Goal: Obtain resource: Download file/media

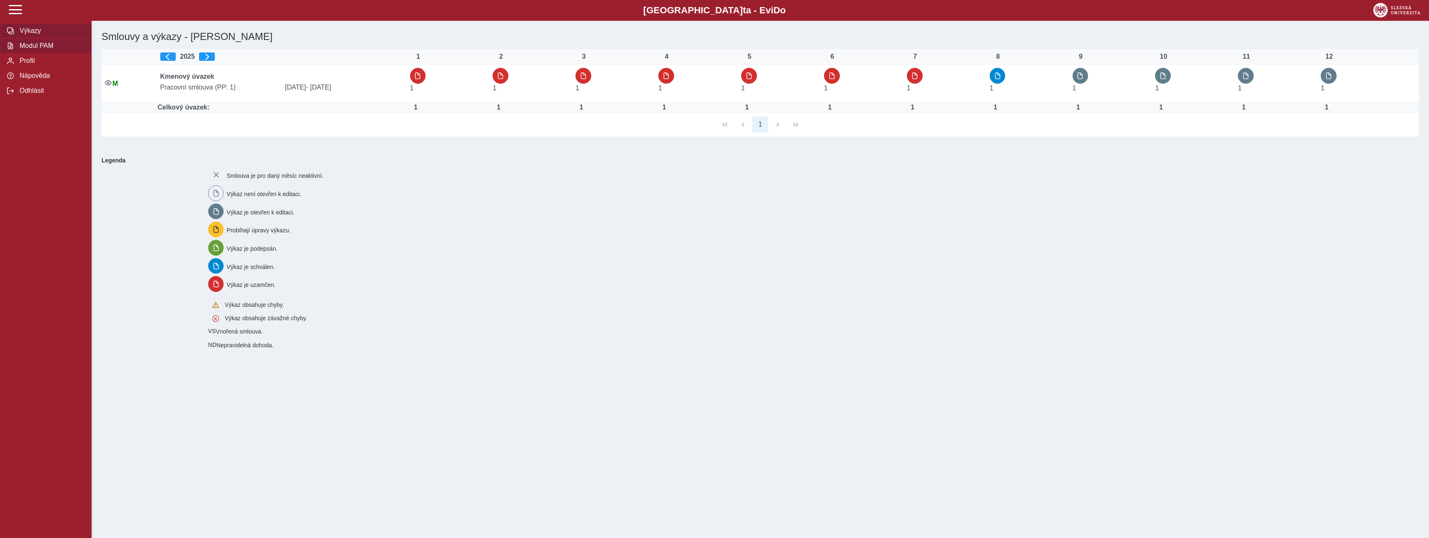
click at [34, 47] on span "Modul PAM" at bounding box center [50, 45] width 67 height 7
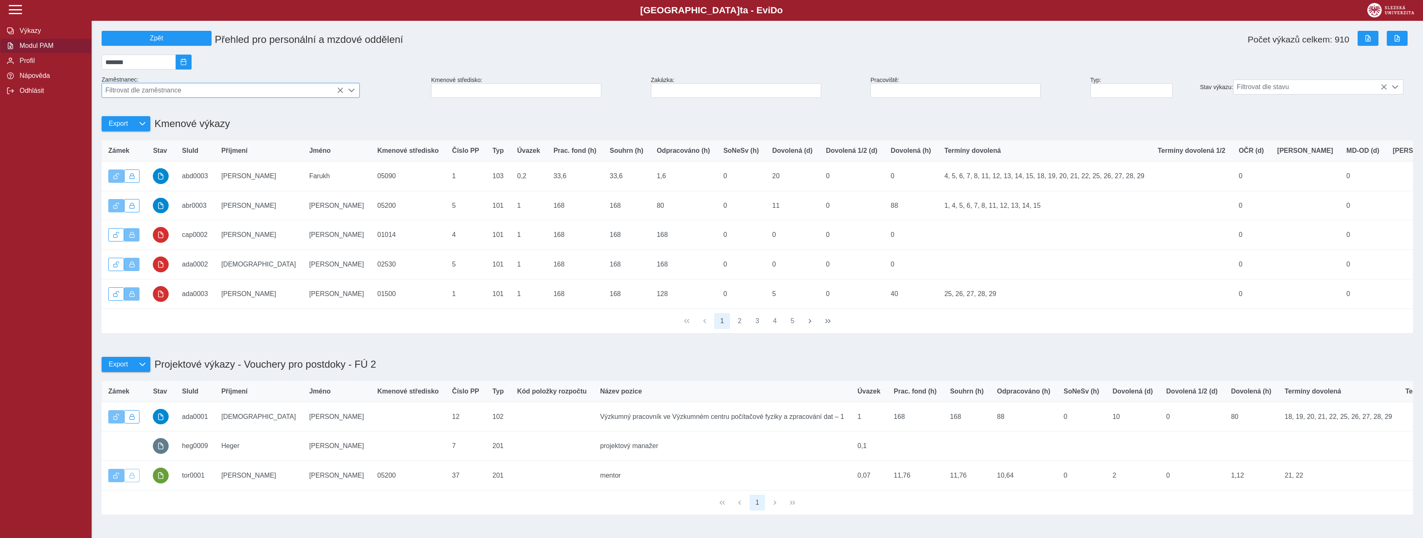
click at [234, 95] on span "Filtrovat dle zaměstnance" at bounding box center [223, 90] width 242 height 14
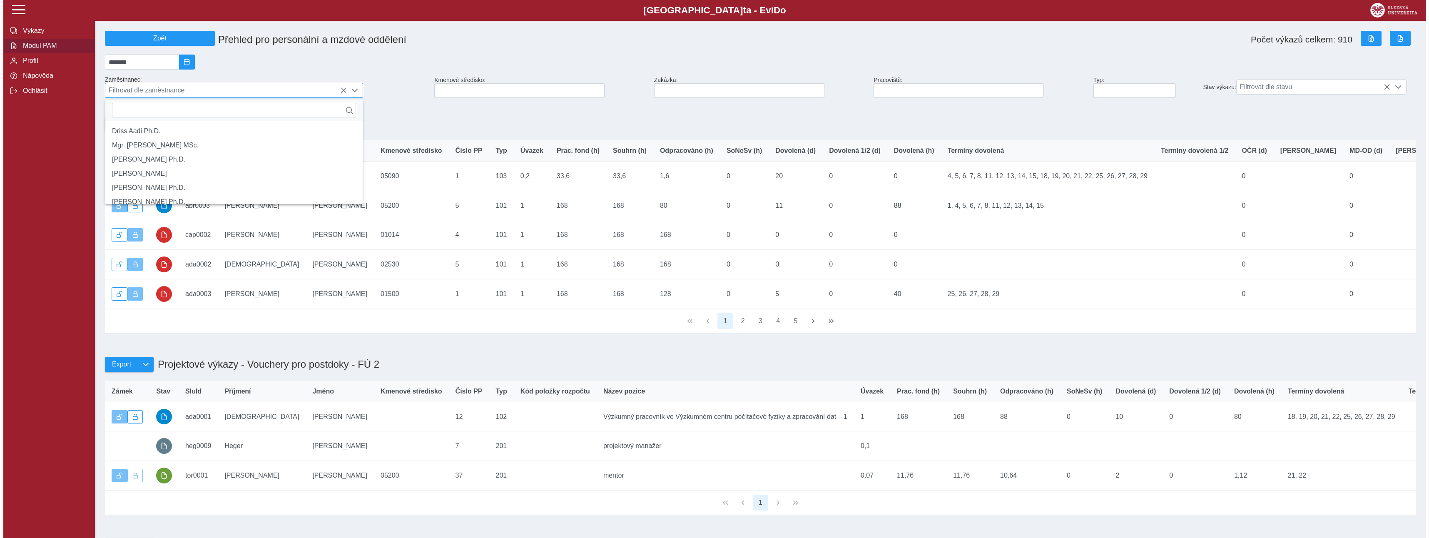
scroll to position [5, 37]
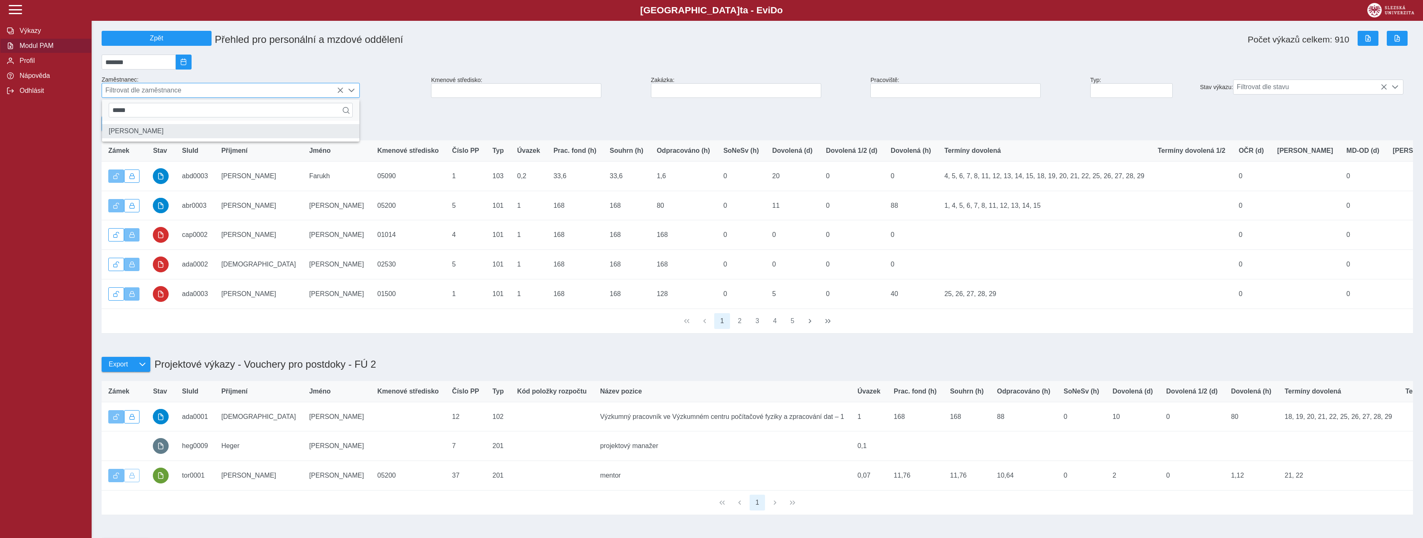
type input "*****"
click at [144, 135] on li "[PERSON_NAME]" at bounding box center [230, 131] width 257 height 14
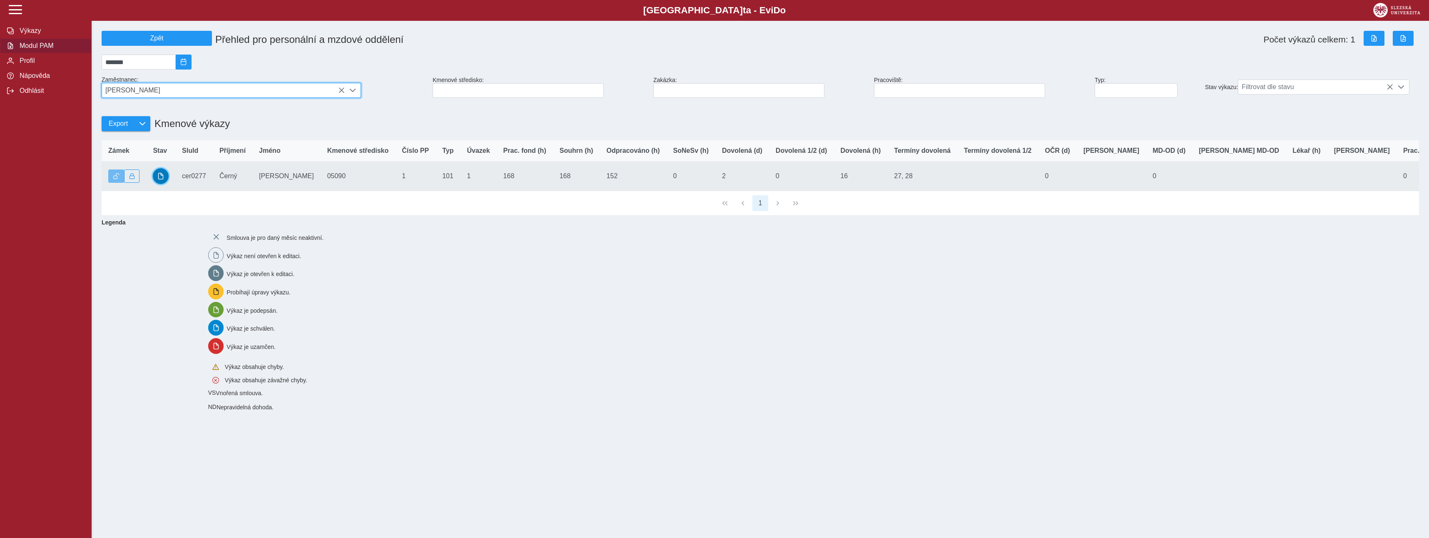
click at [162, 177] on button "button" at bounding box center [161, 176] width 16 height 16
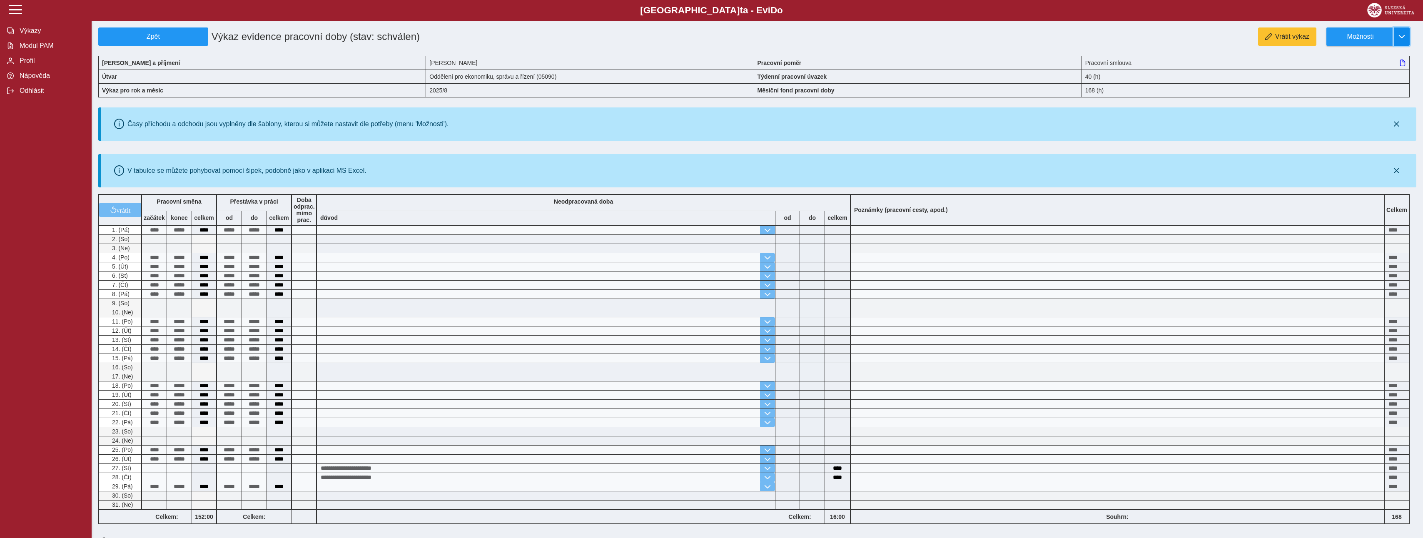
click at [1395, 37] on button "button" at bounding box center [1402, 36] width 16 height 18
click at [1354, 70] on span "Stáhnout PDF" at bounding box center [1364, 72] width 42 height 7
click at [24, 48] on span "Modul PAM" at bounding box center [50, 45] width 67 height 7
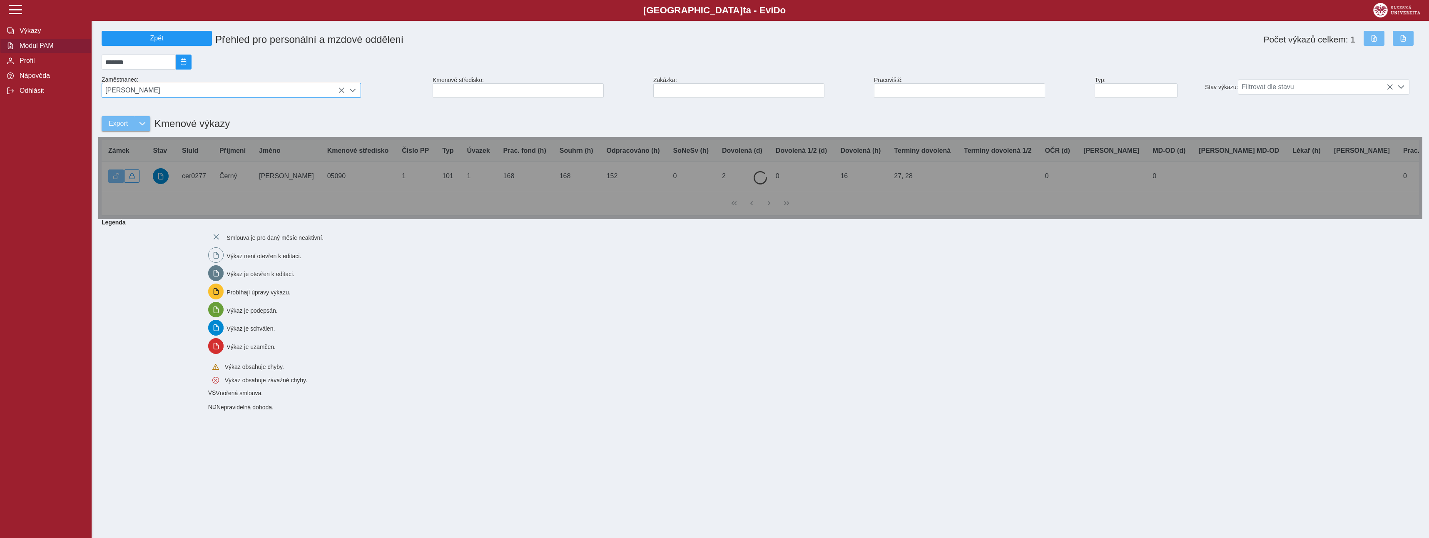
click at [152, 90] on span "[PERSON_NAME]" at bounding box center [223, 90] width 243 height 14
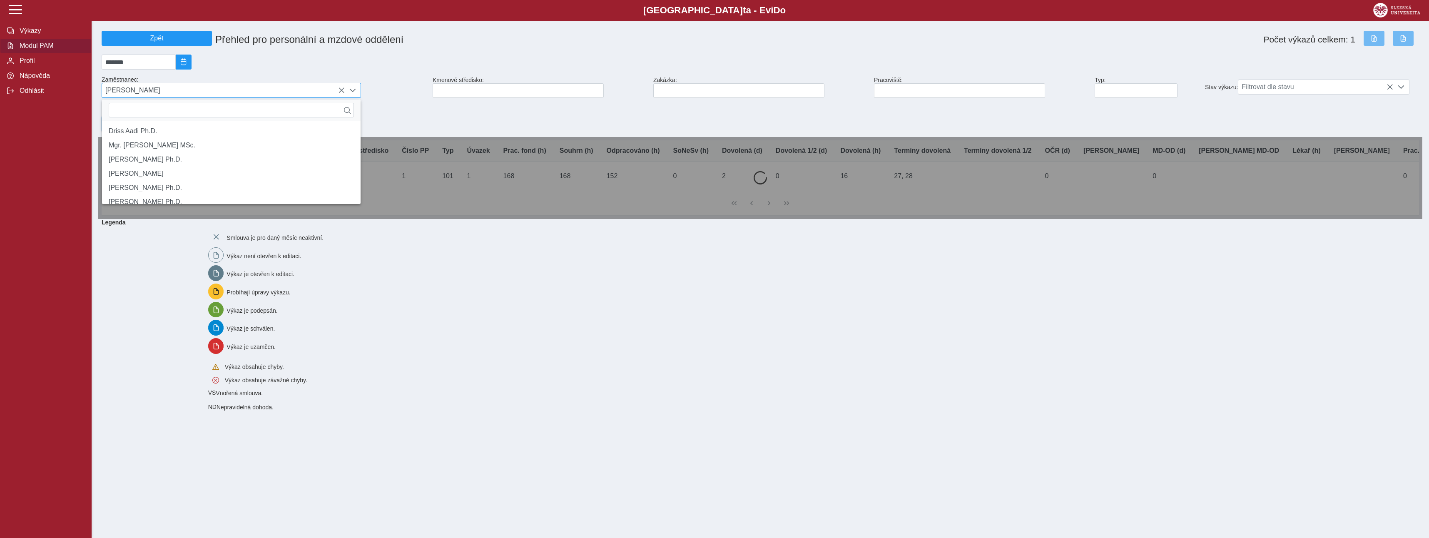
scroll to position [5, 37]
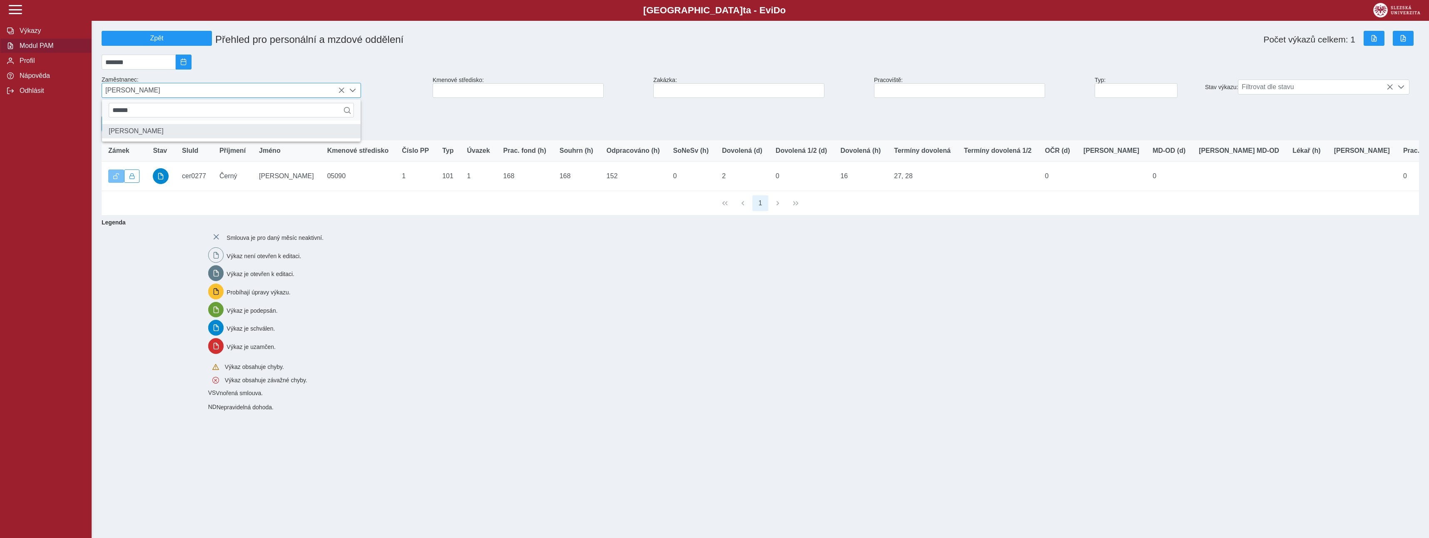
type input "******"
click at [140, 138] on li "[PERSON_NAME]" at bounding box center [231, 131] width 259 height 14
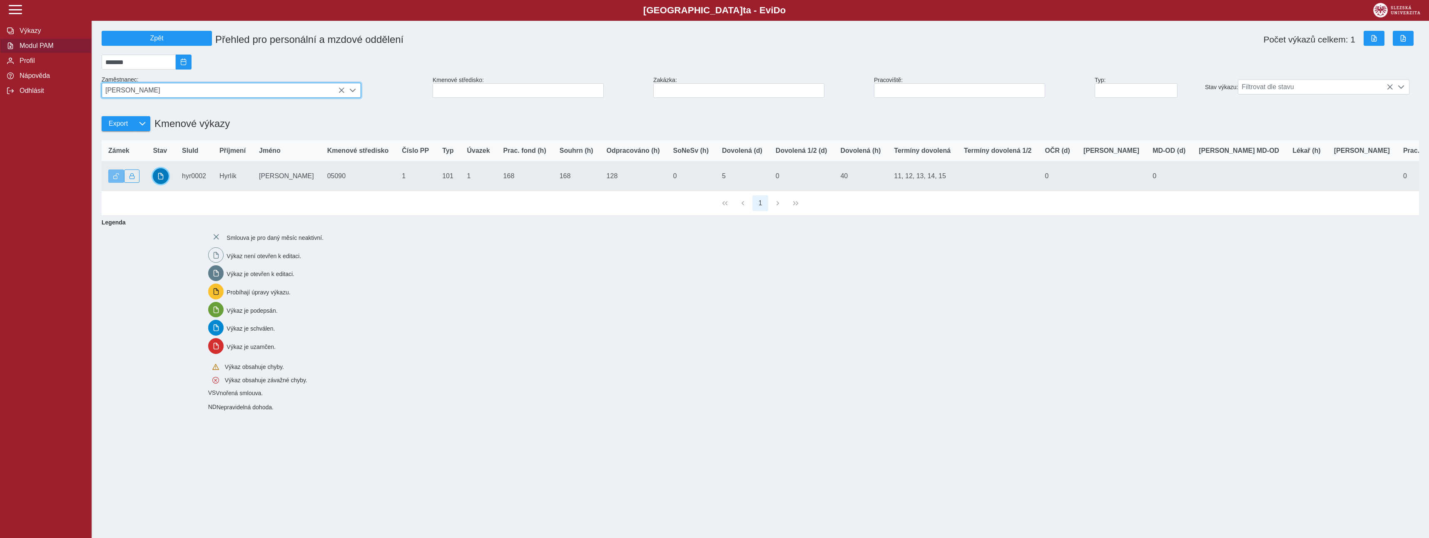
click at [162, 179] on span "button" at bounding box center [160, 176] width 7 height 7
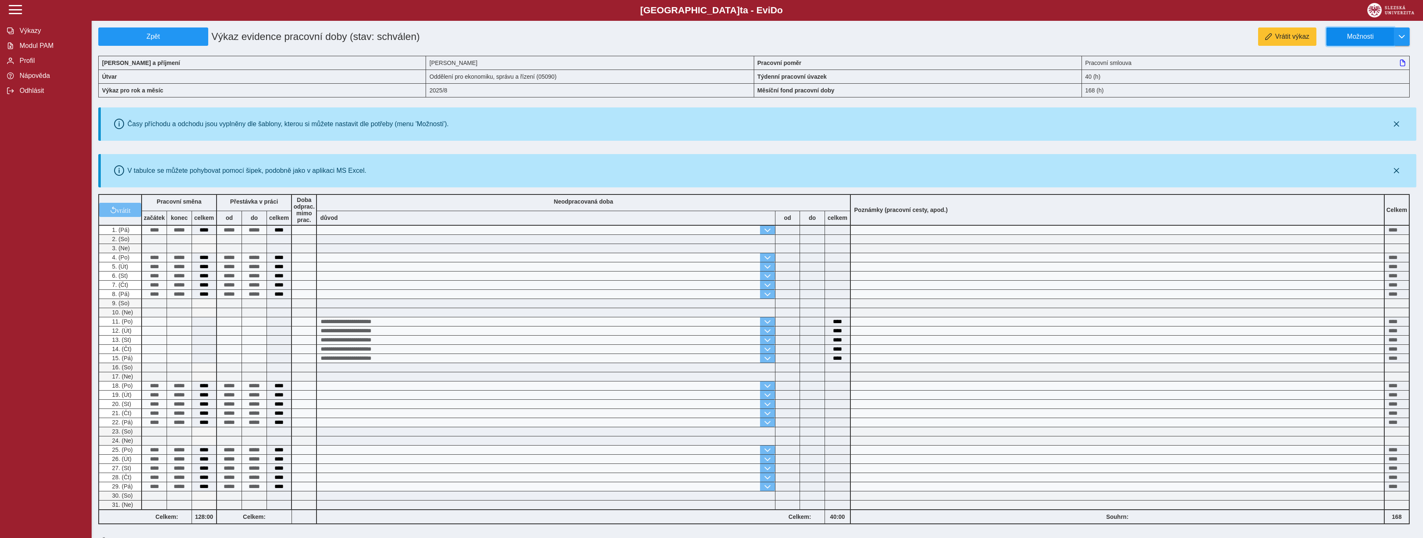
click at [1375, 40] on span "Možnosti" at bounding box center [1360, 36] width 54 height 7
click at [1359, 71] on span "Stáhnout PDF" at bounding box center [1364, 72] width 42 height 7
click at [44, 47] on span "Modul PAM" at bounding box center [50, 45] width 67 height 7
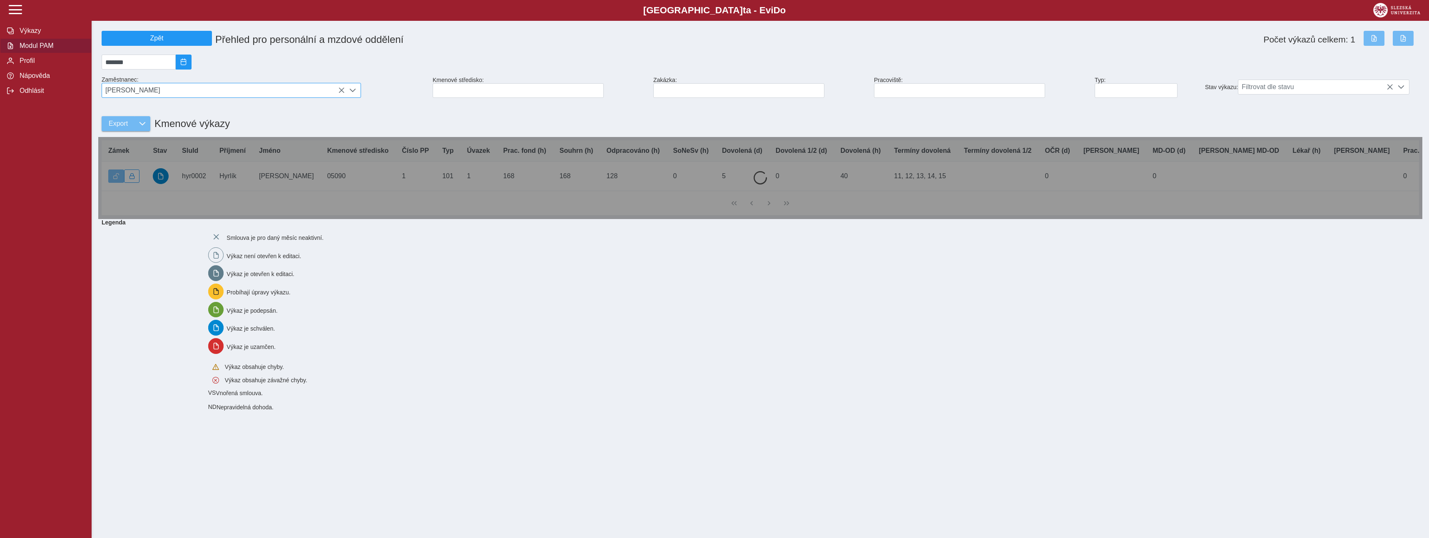
click at [149, 92] on span "[PERSON_NAME]" at bounding box center [223, 90] width 243 height 14
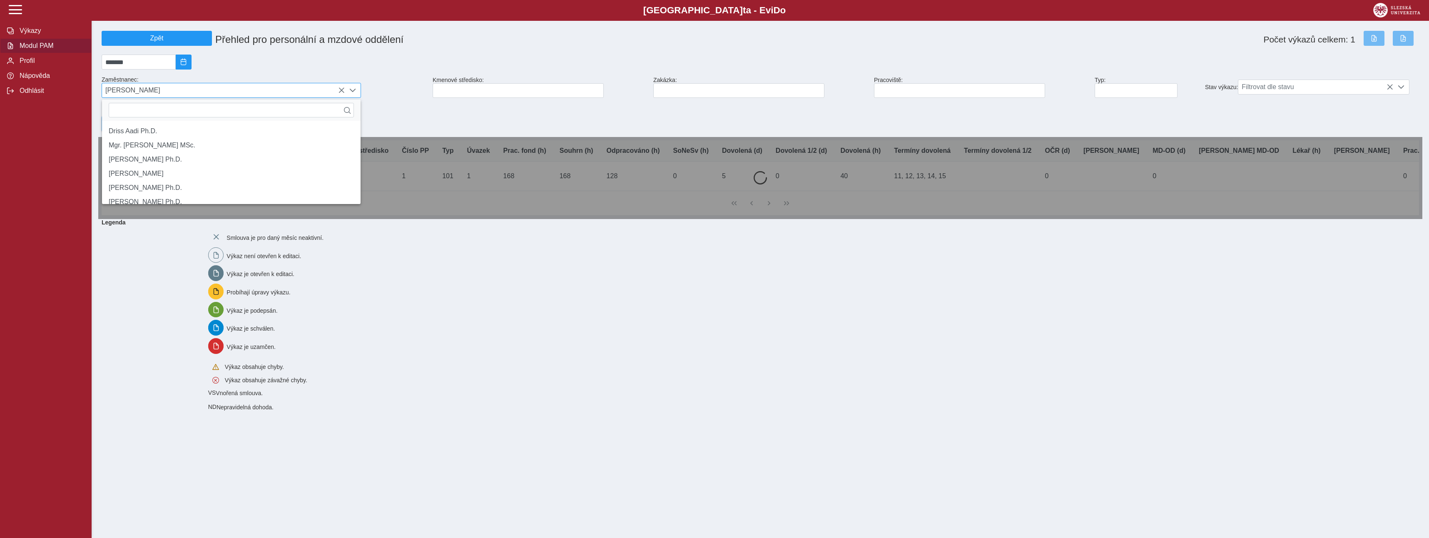
scroll to position [5, 37]
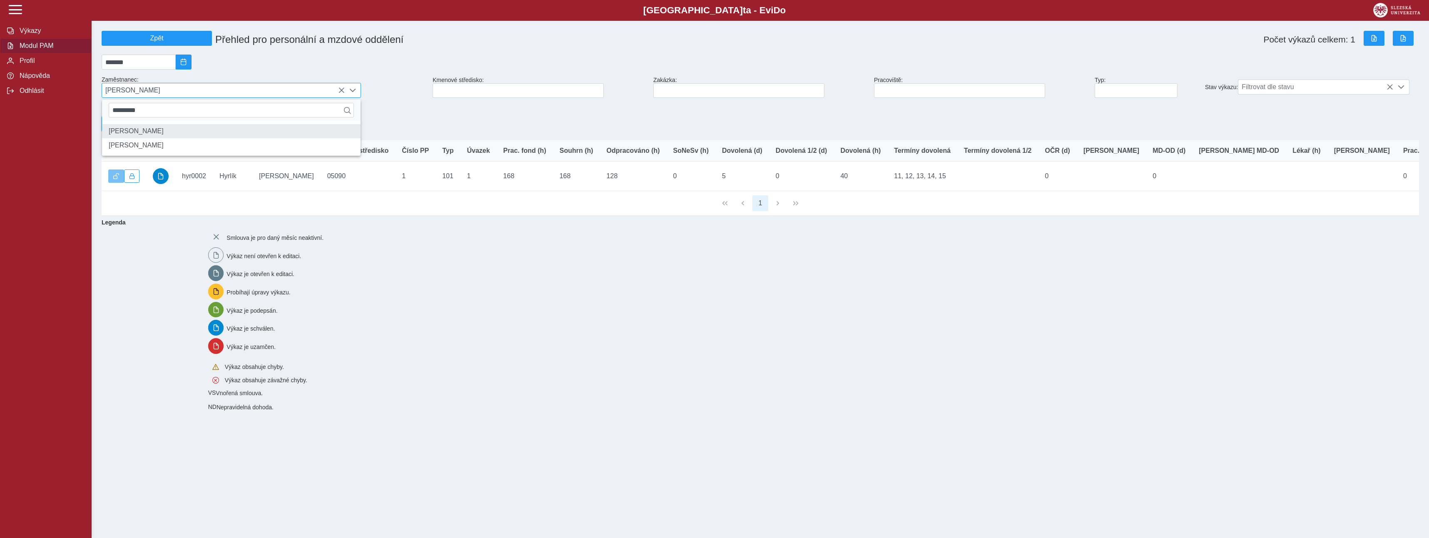
type input "*********"
click at [154, 138] on li "[PERSON_NAME]" at bounding box center [231, 131] width 259 height 14
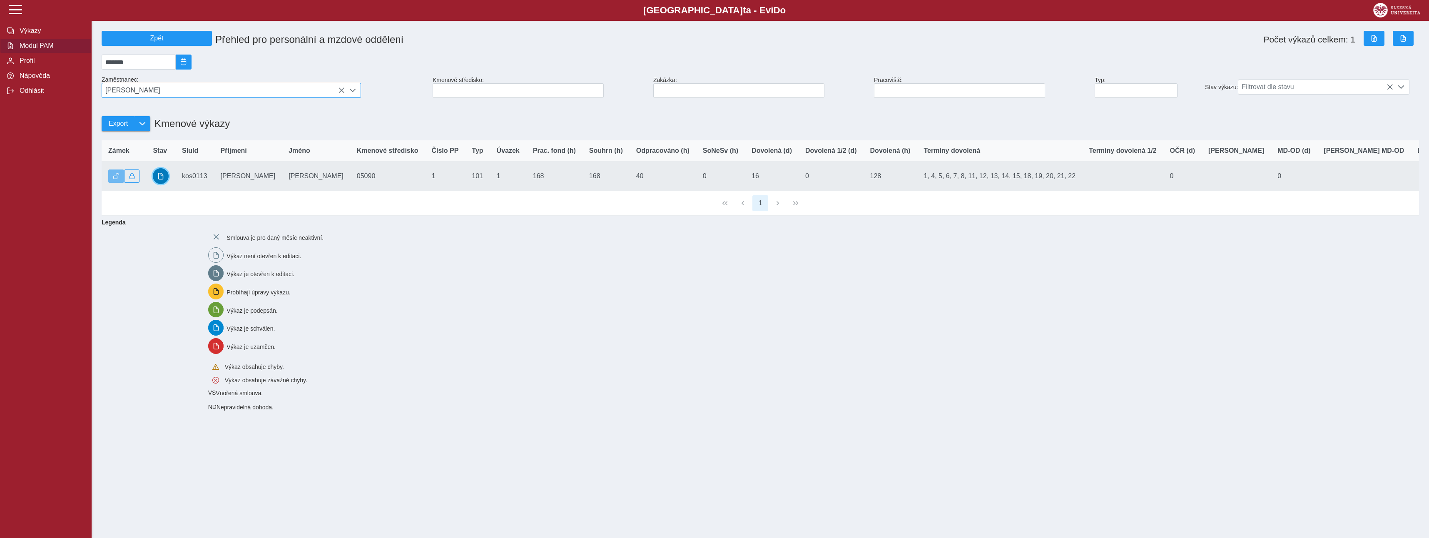
click at [164, 179] on span "button" at bounding box center [160, 176] width 7 height 7
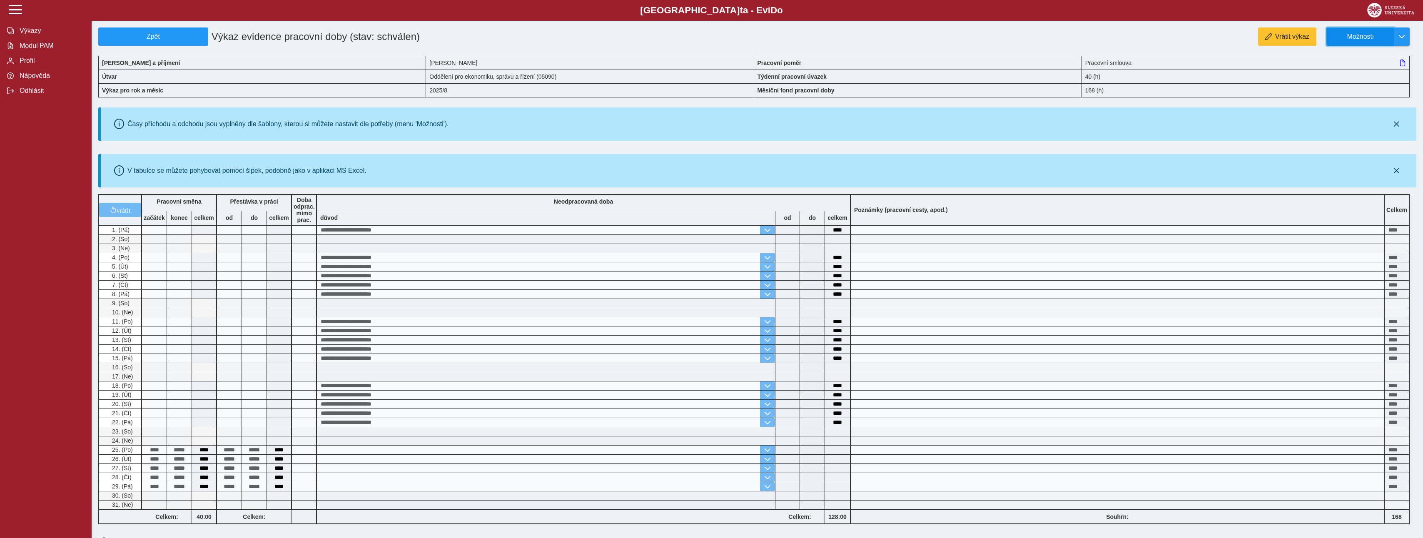
click at [1371, 32] on button "Možnosti" at bounding box center [1359, 36] width 67 height 18
click at [1356, 70] on span "Stáhnout PDF" at bounding box center [1364, 72] width 42 height 7
click at [31, 45] on span "Modul PAM" at bounding box center [50, 45] width 67 height 7
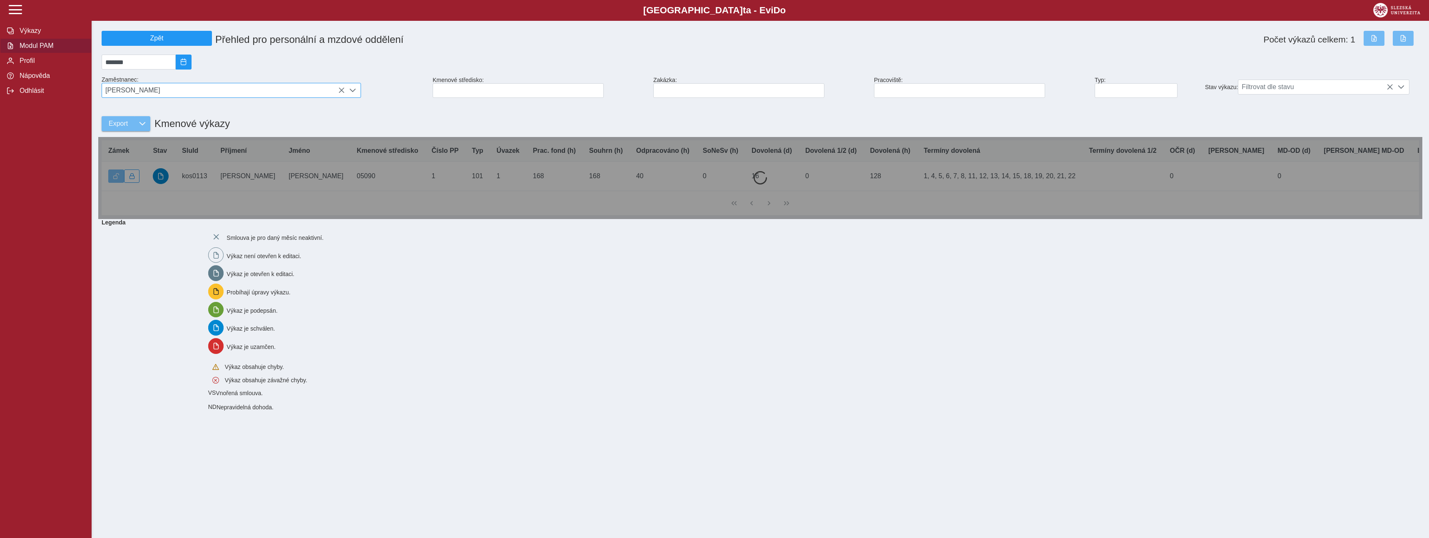
click at [134, 97] on span "[PERSON_NAME]" at bounding box center [223, 90] width 243 height 14
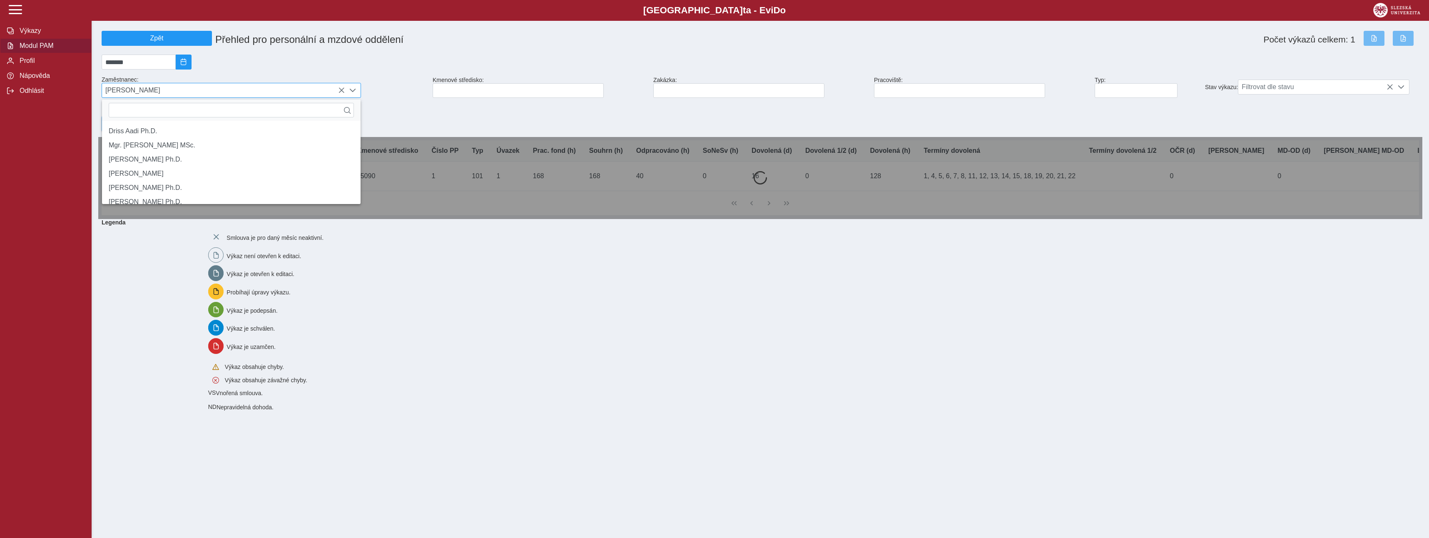
scroll to position [5, 37]
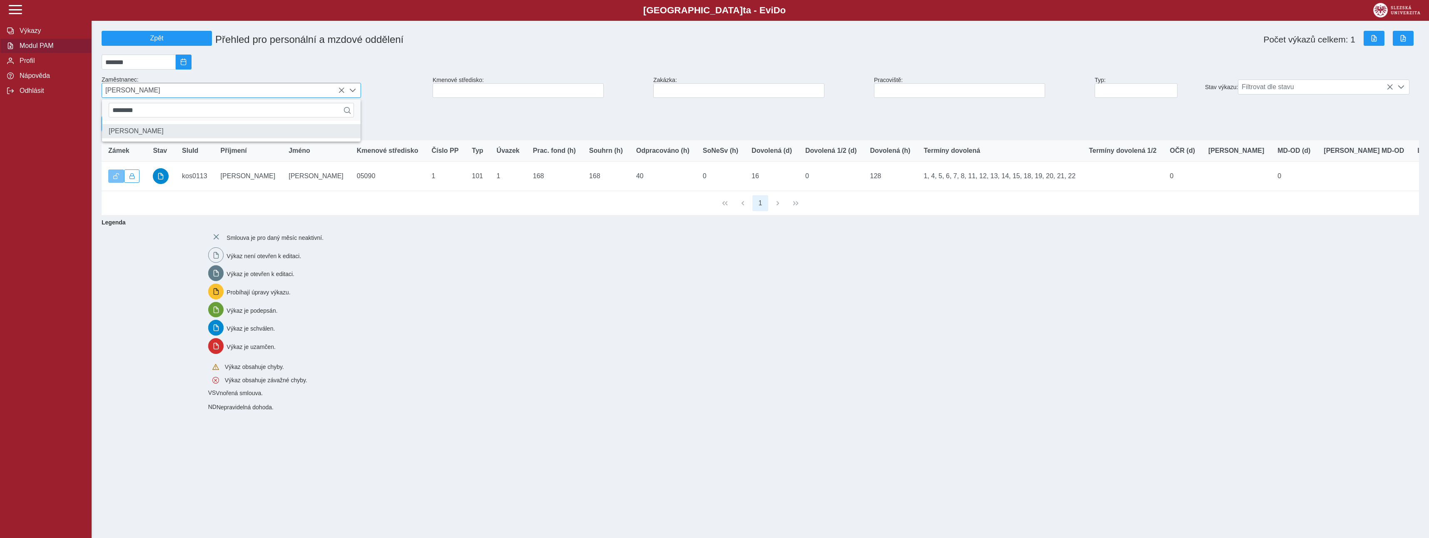
type input "********"
click at [142, 138] on li "[PERSON_NAME]" at bounding box center [231, 131] width 259 height 14
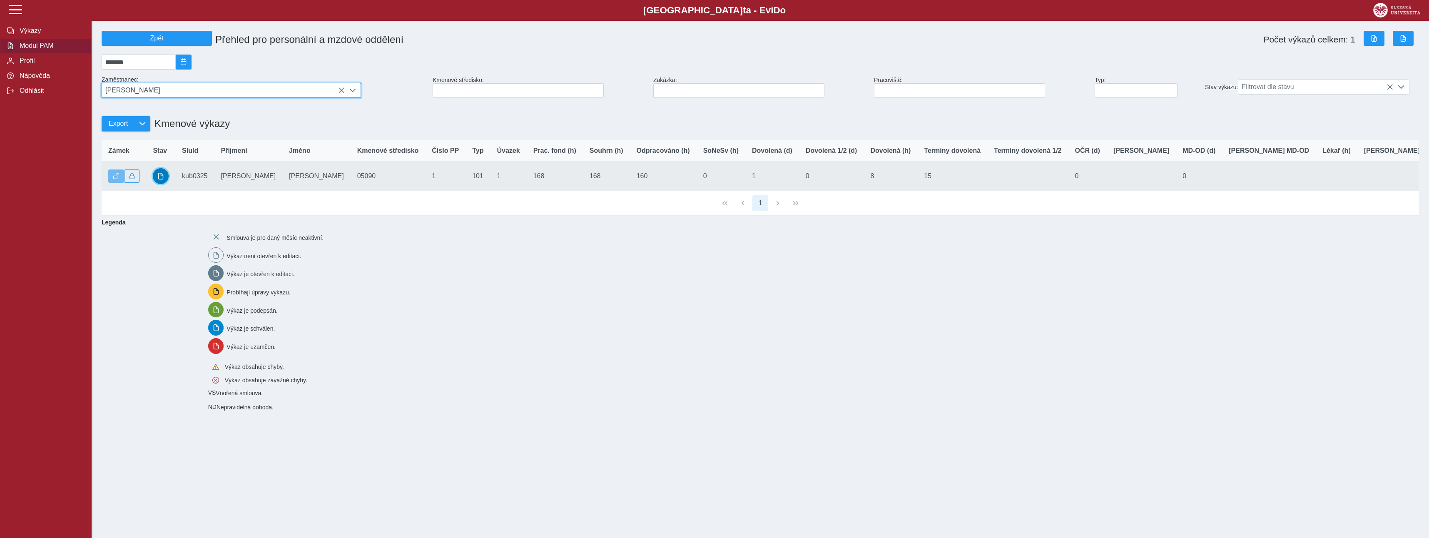
click at [159, 179] on span "button" at bounding box center [160, 176] width 7 height 7
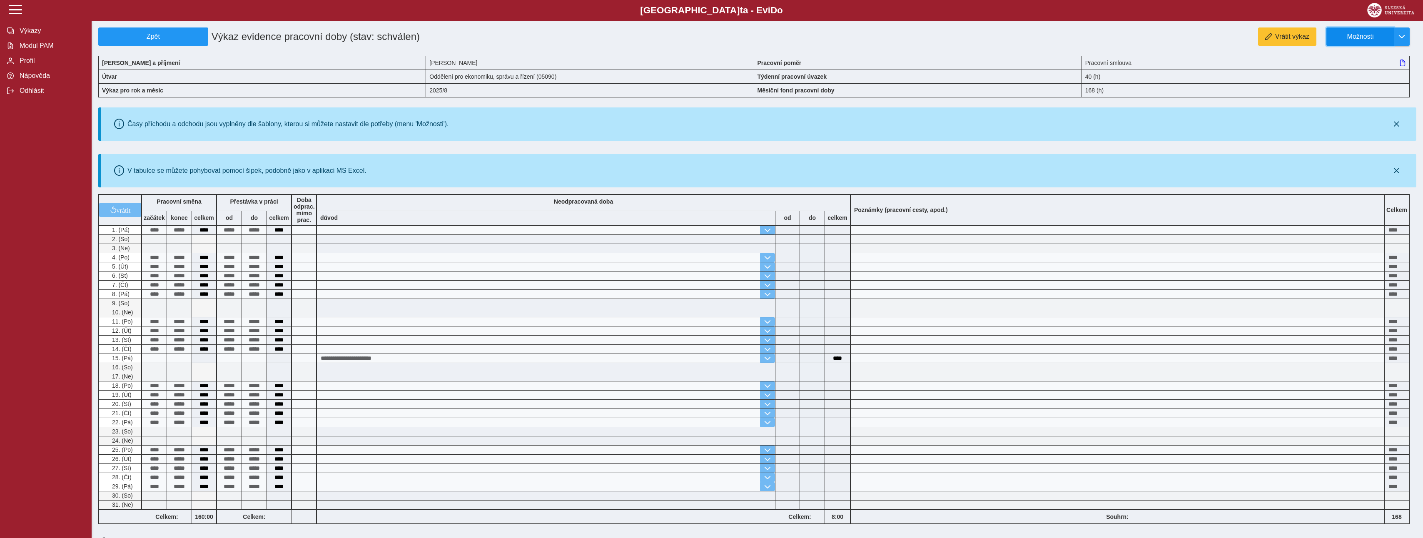
click at [1390, 37] on button "Možnosti" at bounding box center [1359, 36] width 67 height 18
click at [1357, 71] on span "Stáhnout PDF" at bounding box center [1364, 72] width 42 height 7
click at [35, 47] on span "Modul PAM" at bounding box center [50, 45] width 67 height 7
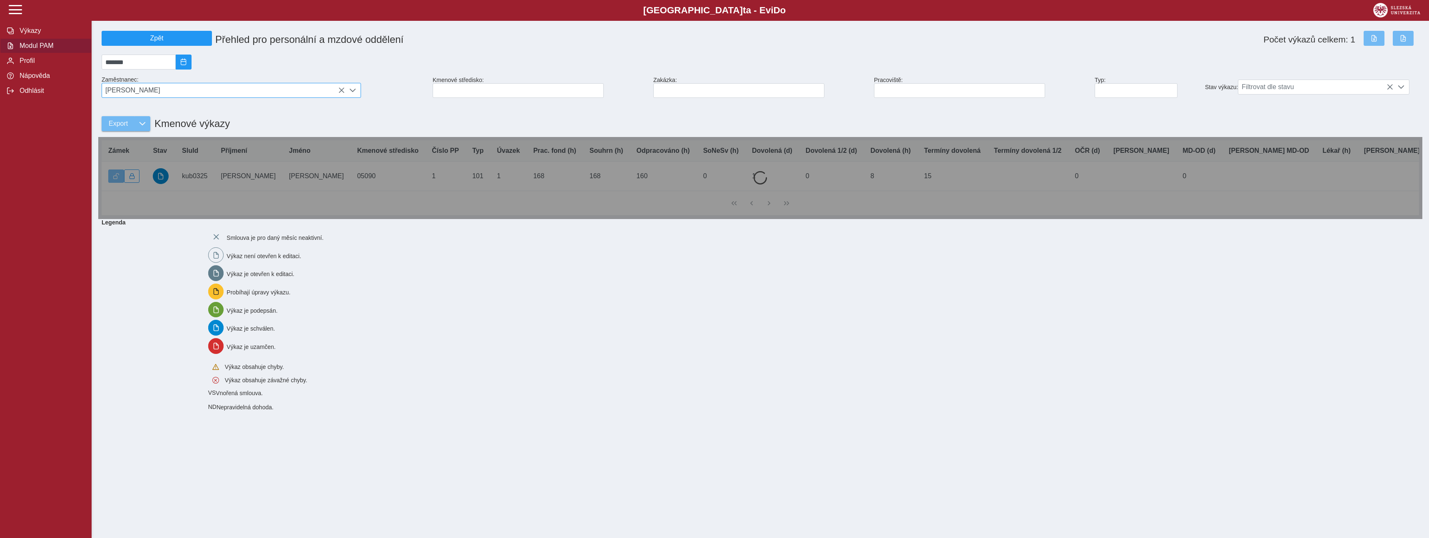
click at [149, 96] on span "[PERSON_NAME]" at bounding box center [223, 90] width 243 height 14
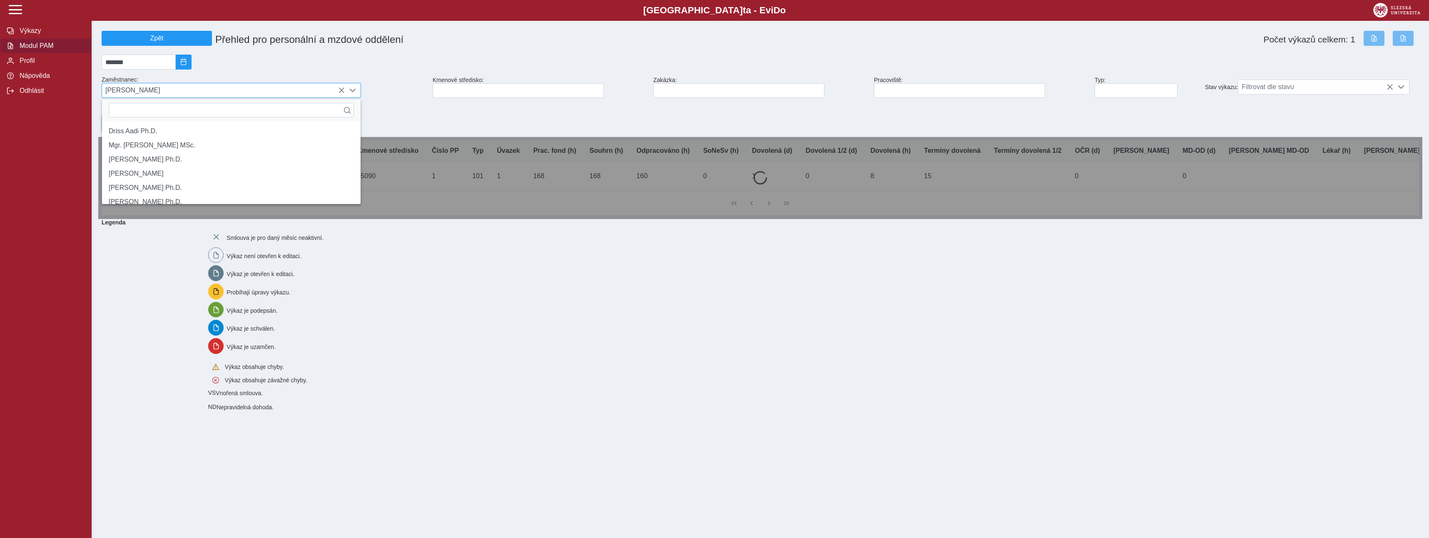
scroll to position [5, 37]
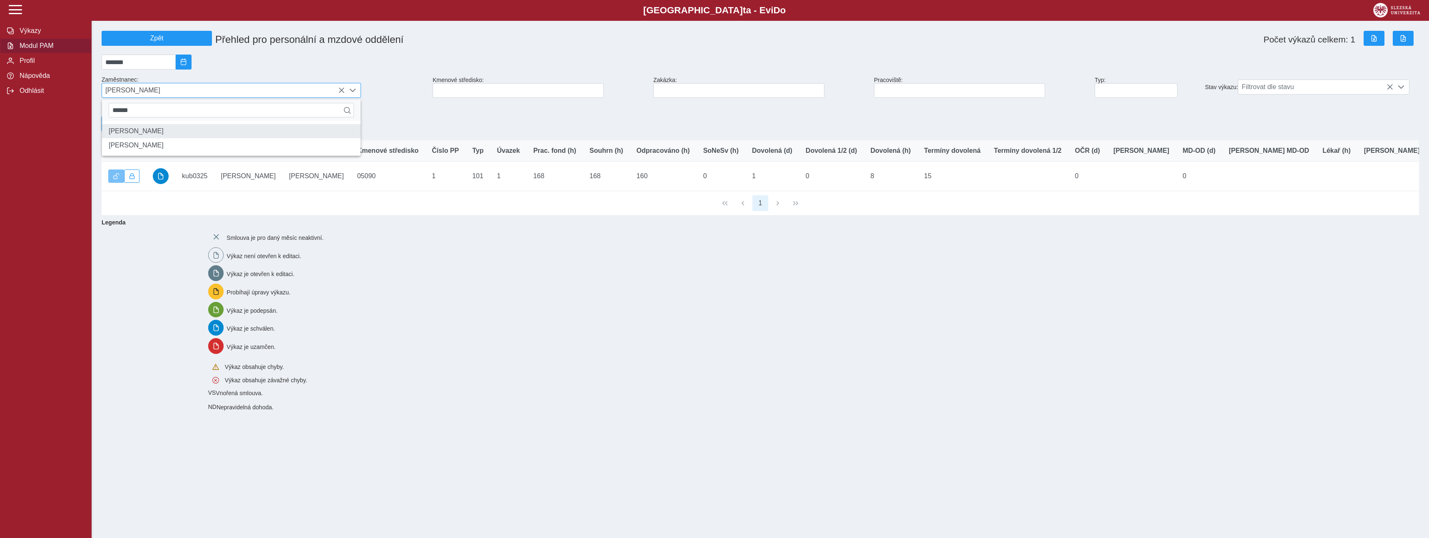
type input "******"
click at [149, 136] on li "[PERSON_NAME]" at bounding box center [231, 131] width 259 height 14
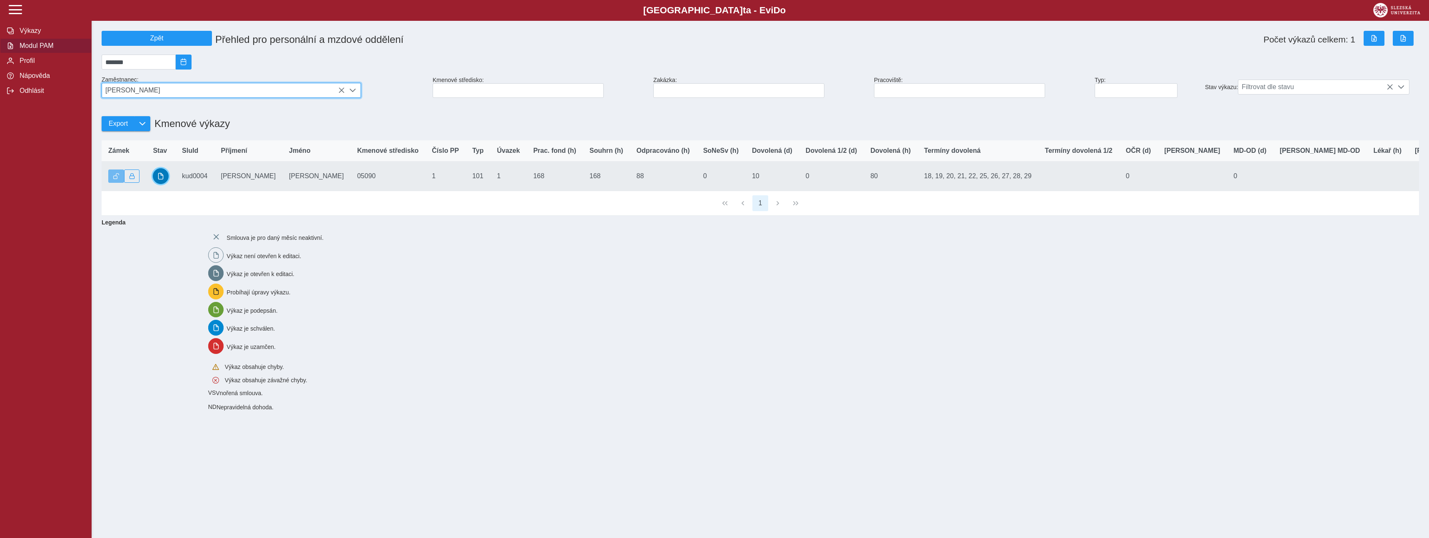
click at [163, 179] on span "button" at bounding box center [160, 176] width 7 height 7
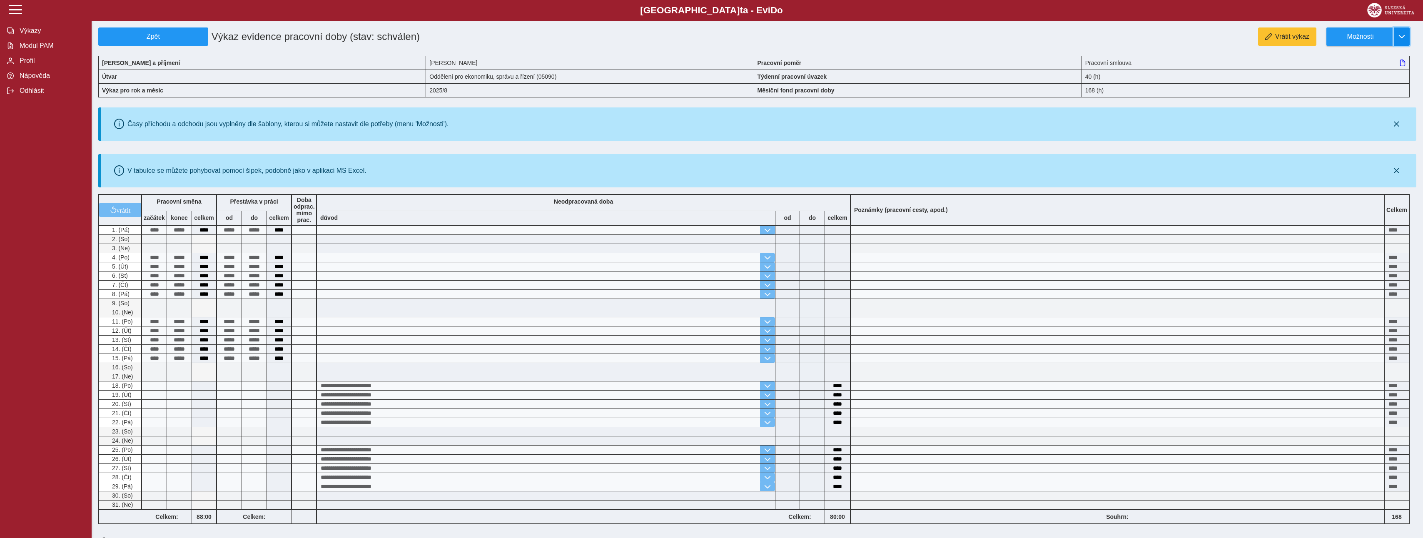
click at [1400, 37] on span "button" at bounding box center [1401, 36] width 7 height 7
click at [1348, 76] on span "Stáhnout PDF" at bounding box center [1364, 72] width 42 height 7
click at [43, 46] on span "Modul PAM" at bounding box center [50, 45] width 67 height 7
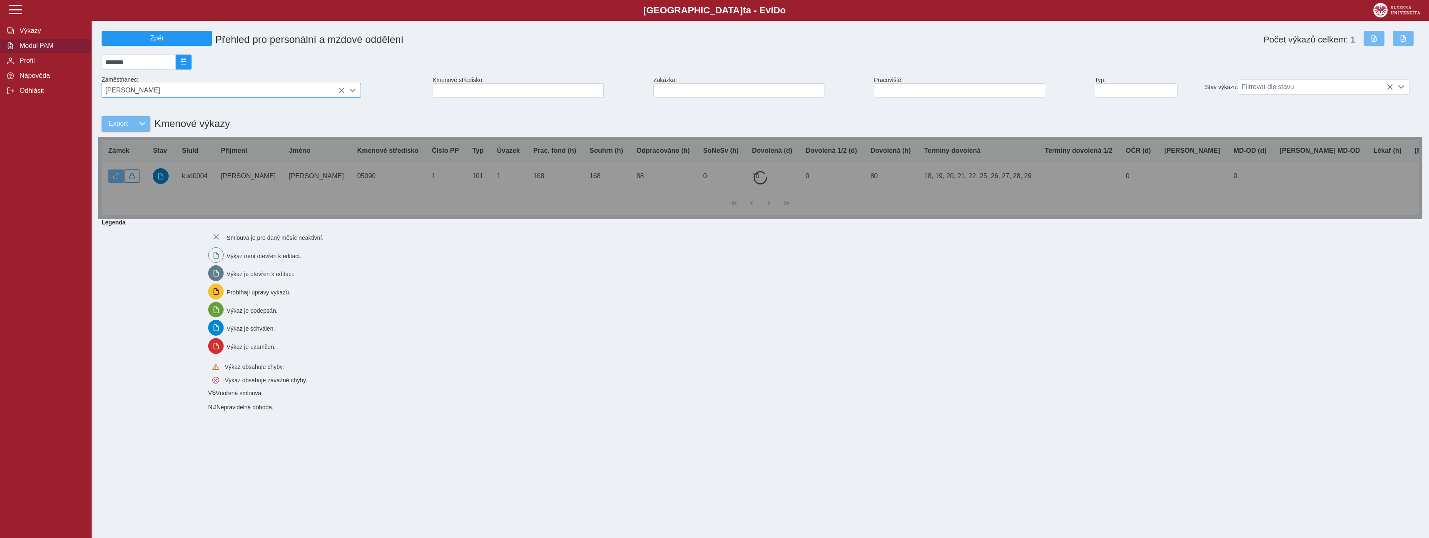
click at [146, 97] on span "[PERSON_NAME]" at bounding box center [223, 90] width 243 height 14
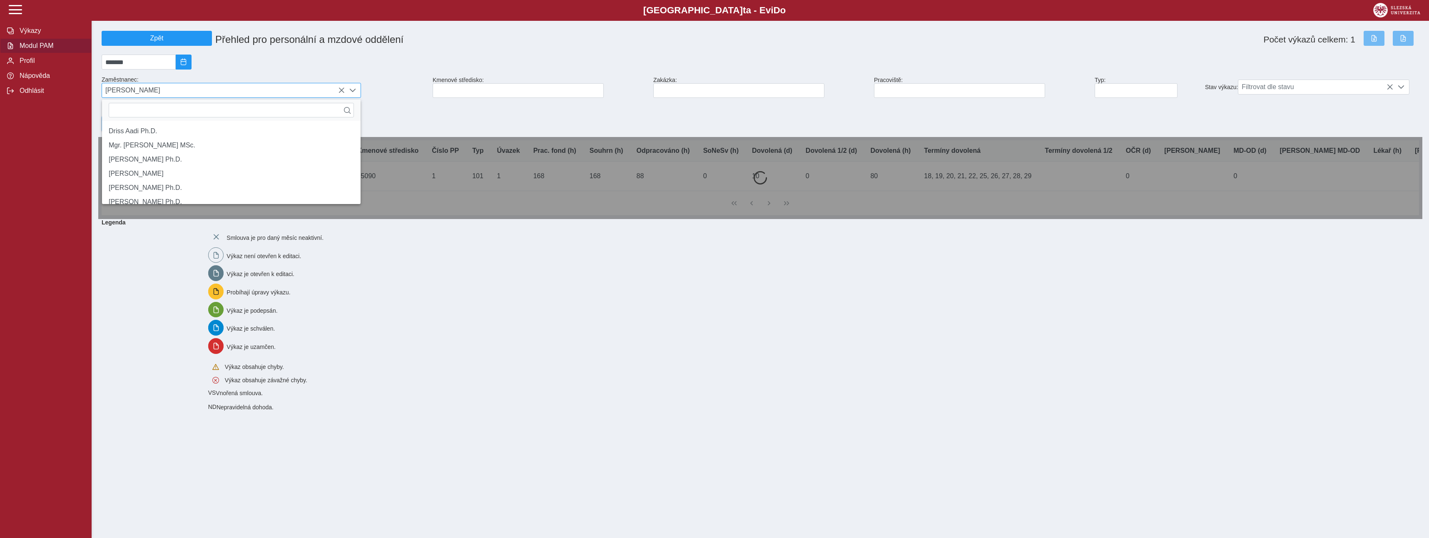
scroll to position [5, 37]
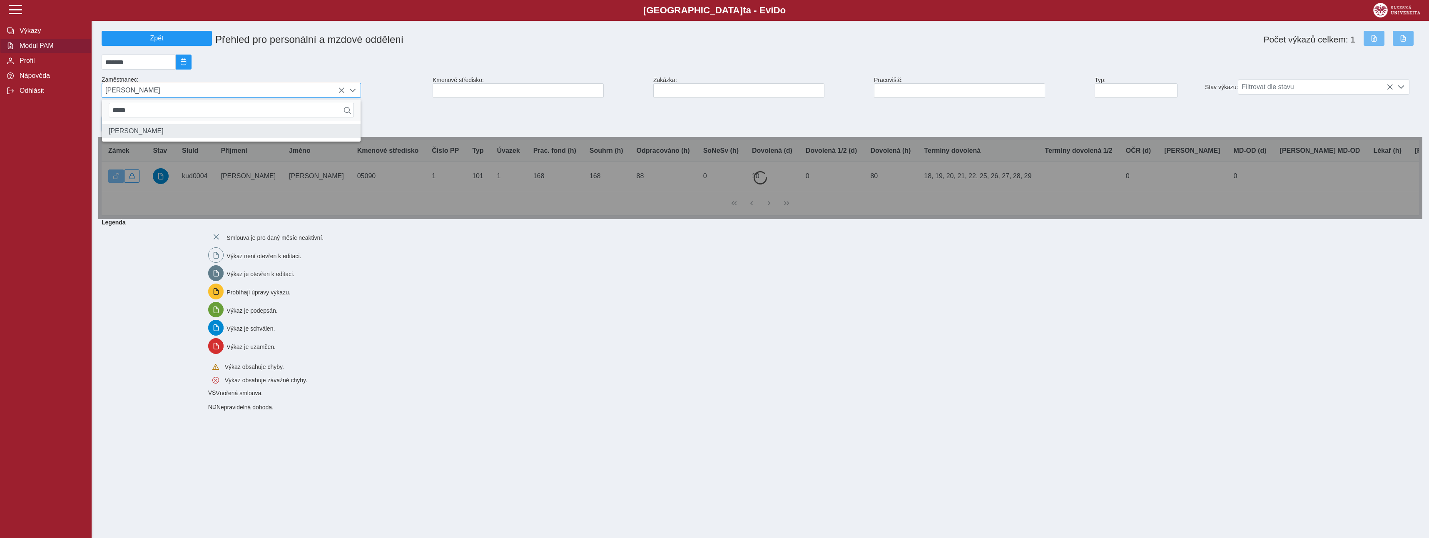
type input "*****"
click at [143, 138] on li "[PERSON_NAME]" at bounding box center [231, 131] width 259 height 14
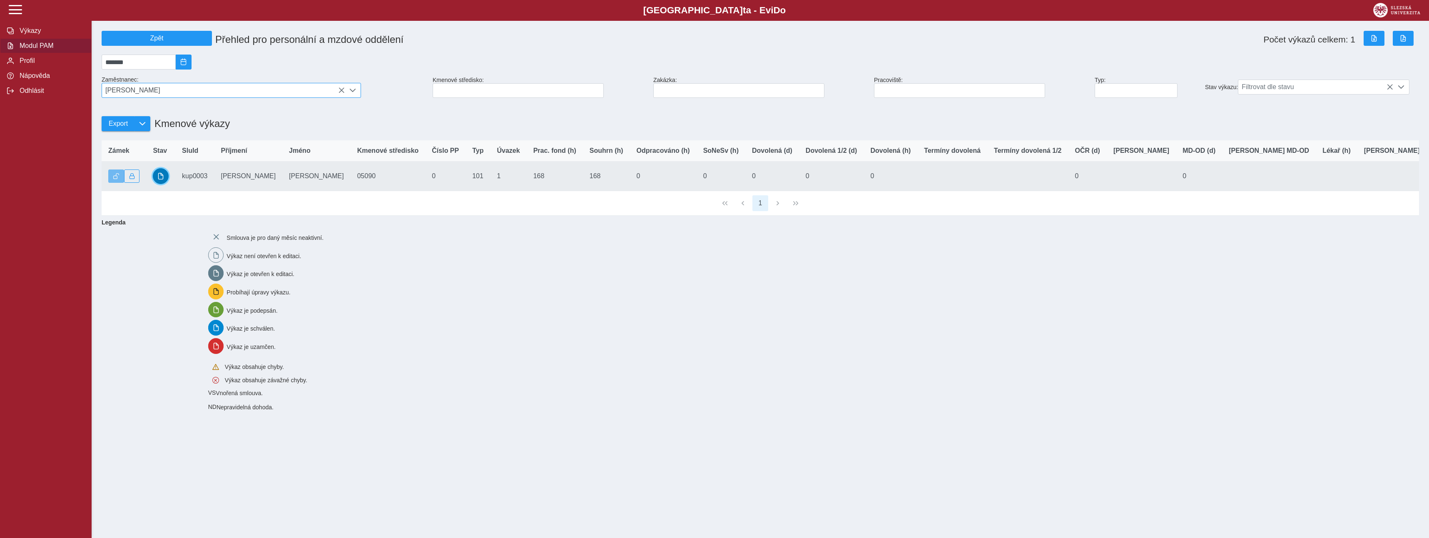
click at [162, 179] on span "button" at bounding box center [160, 176] width 7 height 7
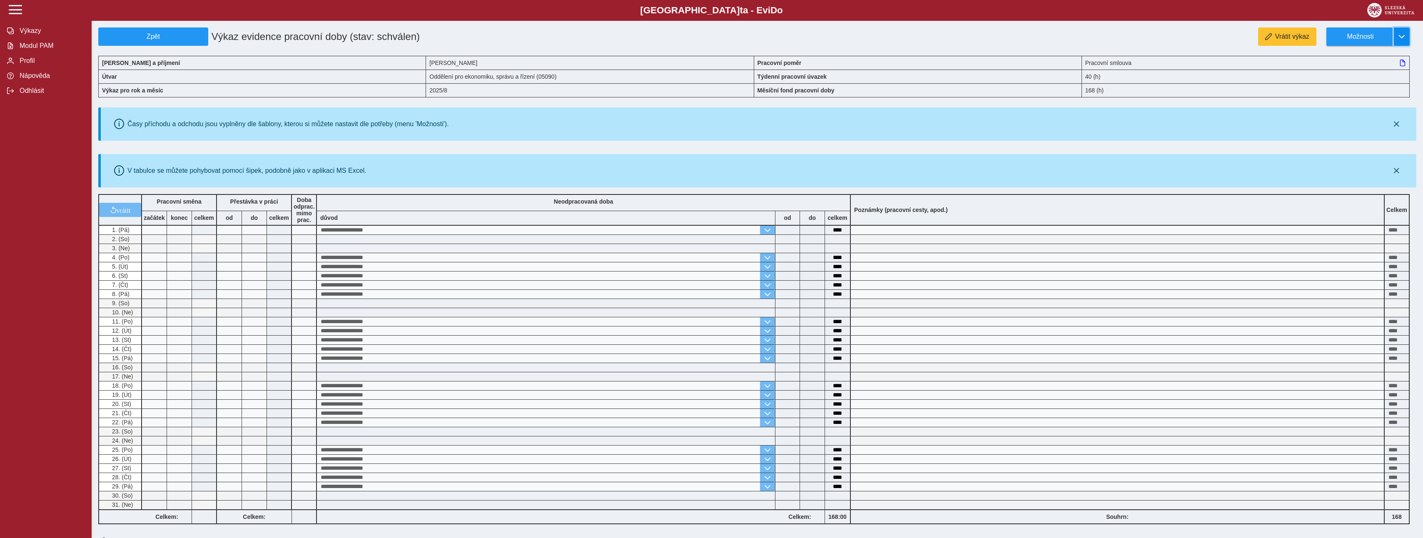
click at [1400, 37] on span "button" at bounding box center [1401, 36] width 7 height 7
click at [1363, 75] on span "Stáhnout PDF" at bounding box center [1364, 72] width 42 height 7
drag, startPoint x: 37, startPoint y: 47, endPoint x: 35, endPoint y: 52, distance: 5.6
click at [37, 47] on span "Modul PAM" at bounding box center [50, 45] width 67 height 7
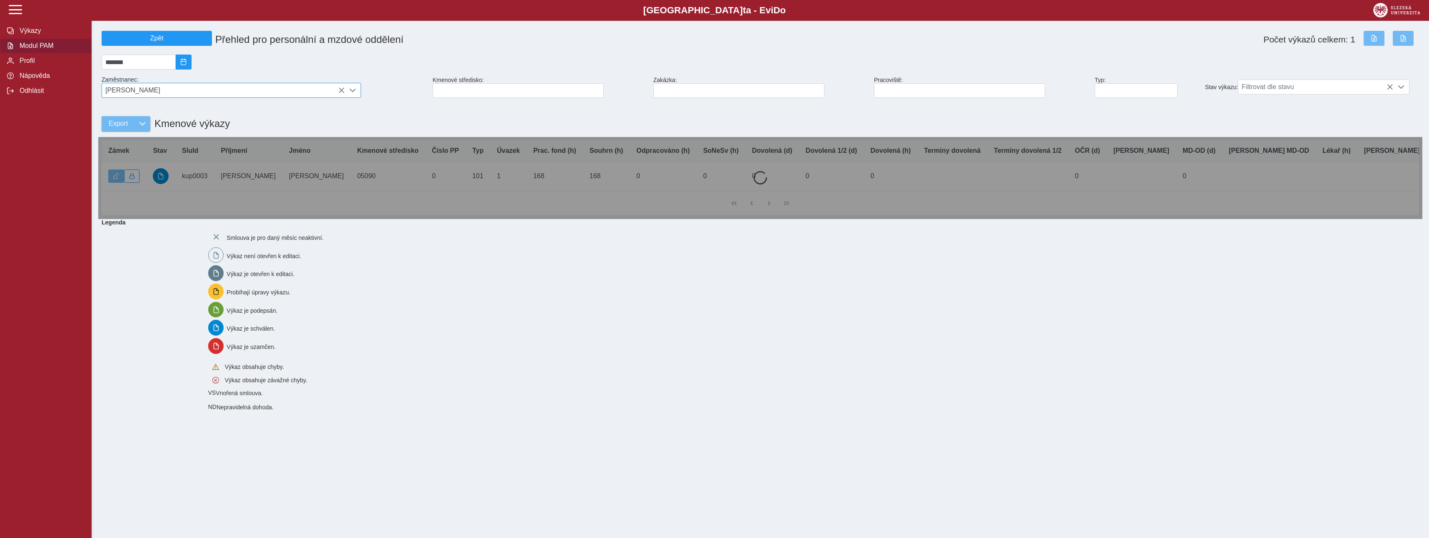
click at [144, 95] on span "[PERSON_NAME]" at bounding box center [223, 90] width 243 height 14
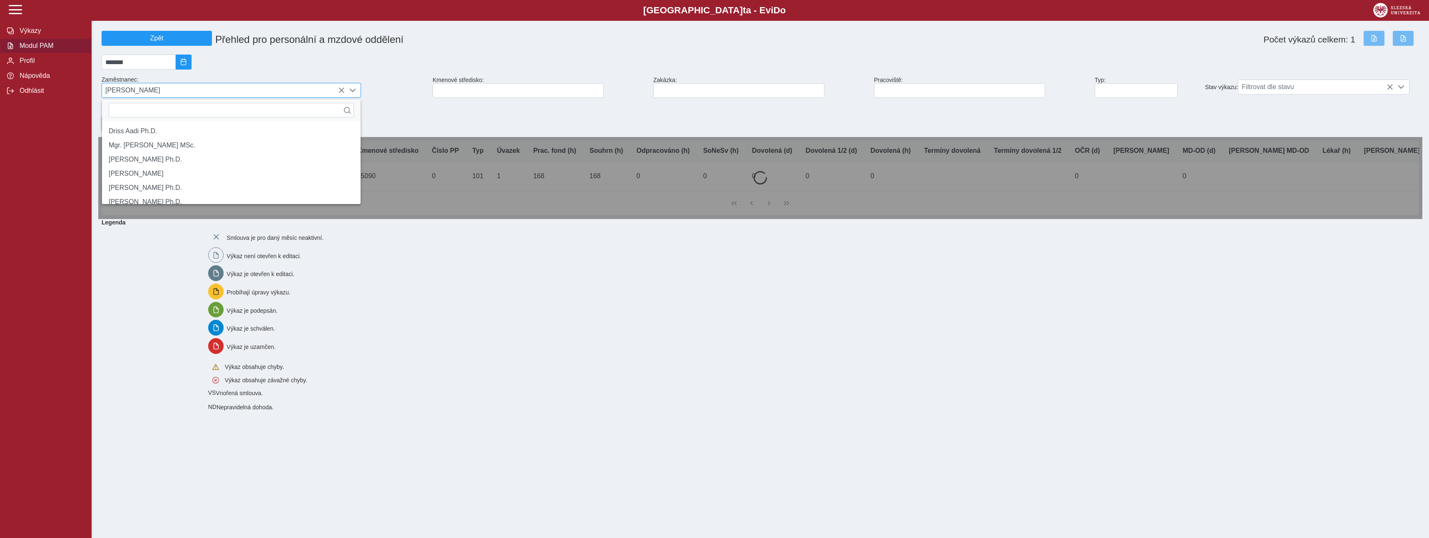
scroll to position [5, 37]
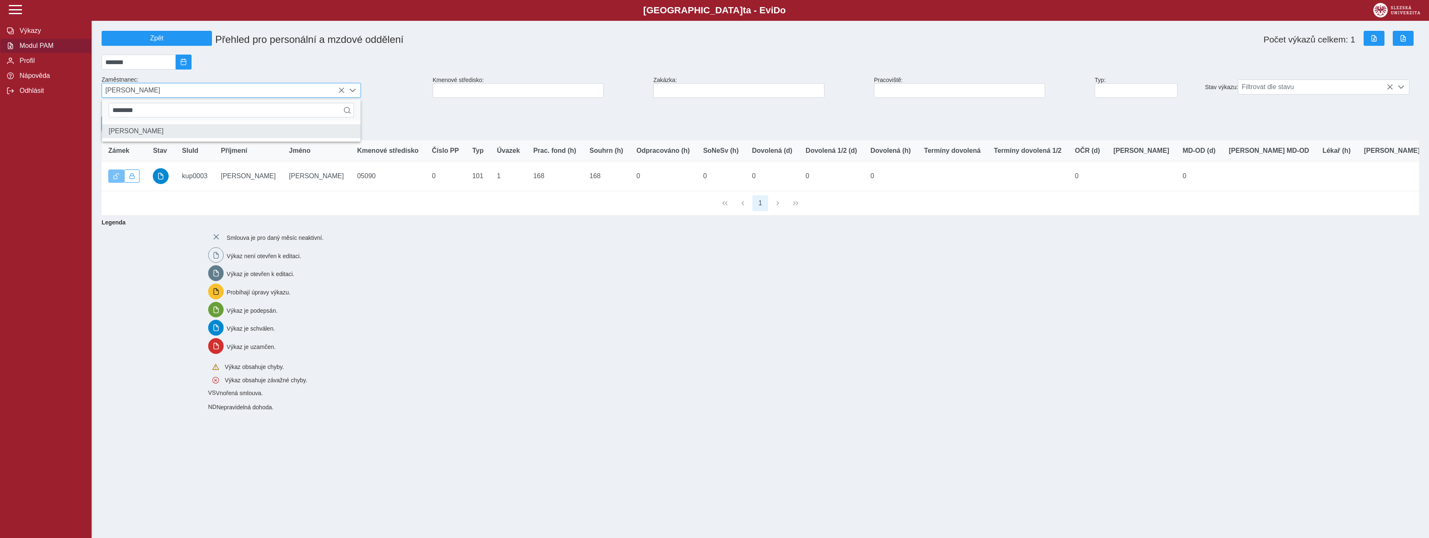
type input "********"
click at [151, 131] on li "[PERSON_NAME]" at bounding box center [231, 131] width 259 height 14
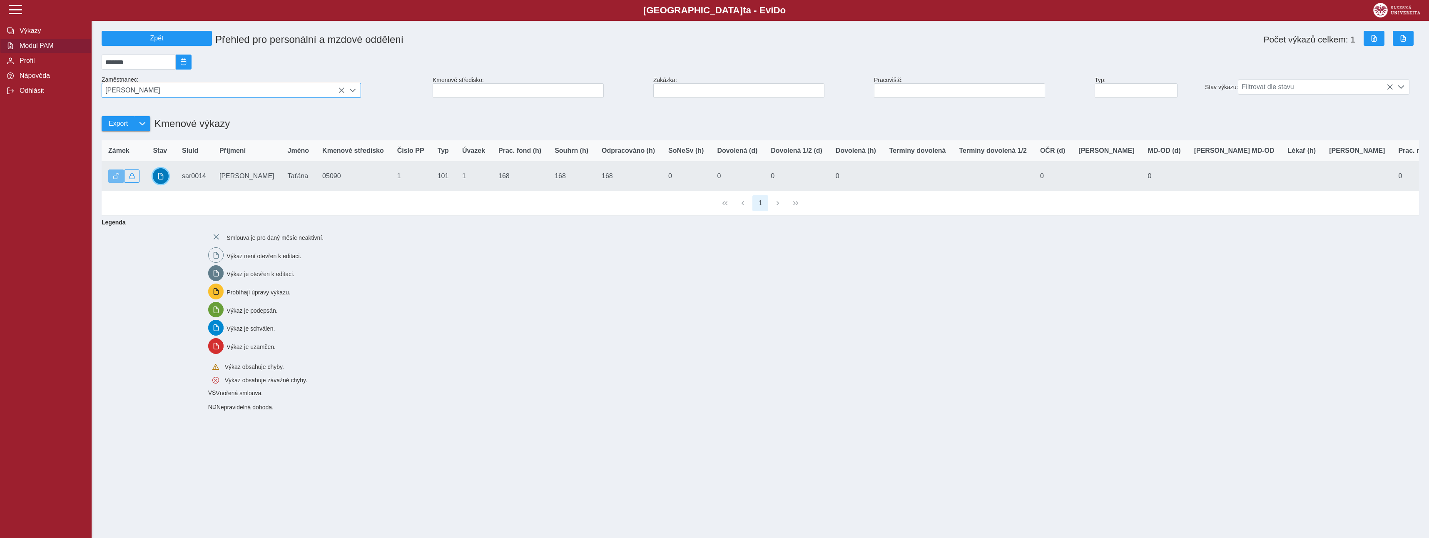
click at [160, 179] on span "button" at bounding box center [160, 176] width 7 height 7
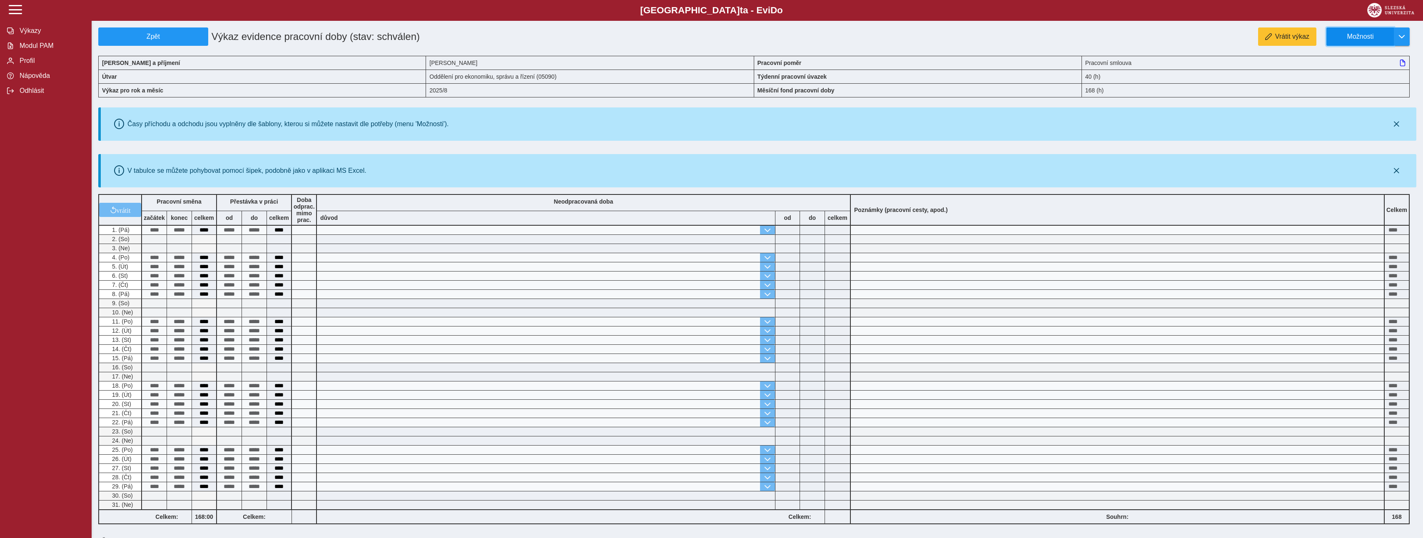
click at [1354, 41] on button "Možnosti" at bounding box center [1359, 36] width 67 height 18
click at [1356, 72] on span "Stáhnout PDF" at bounding box center [1364, 72] width 42 height 7
click at [36, 47] on span "Modul PAM" at bounding box center [50, 45] width 67 height 7
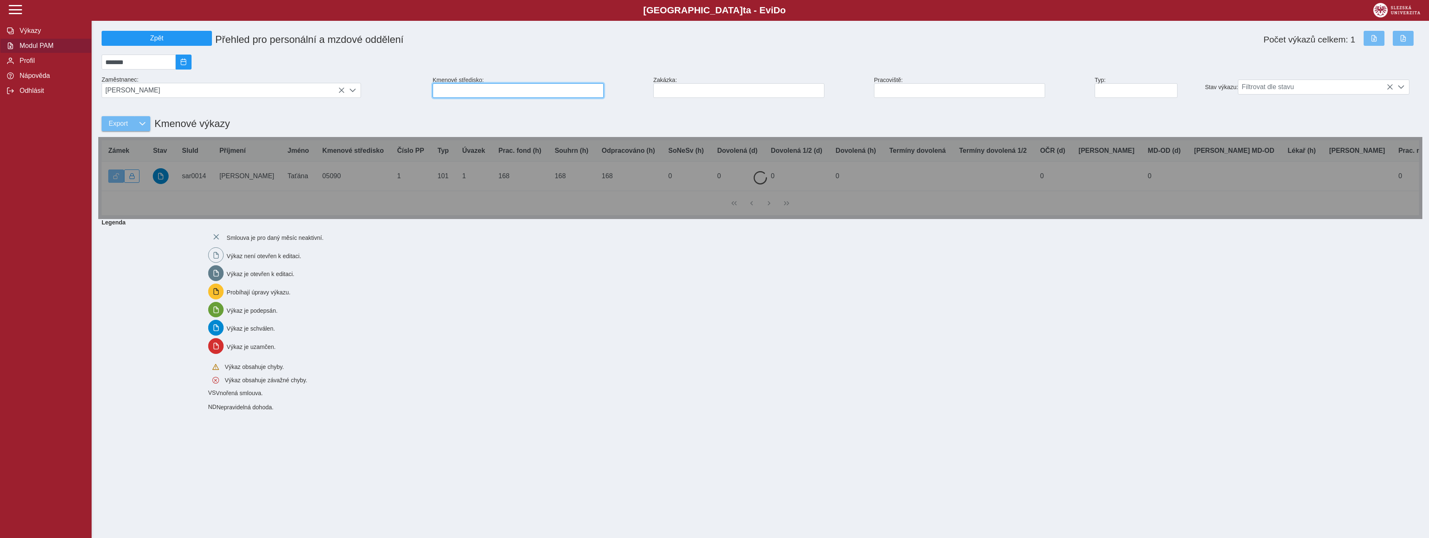
click at [446, 93] on input at bounding box center [518, 90] width 171 height 15
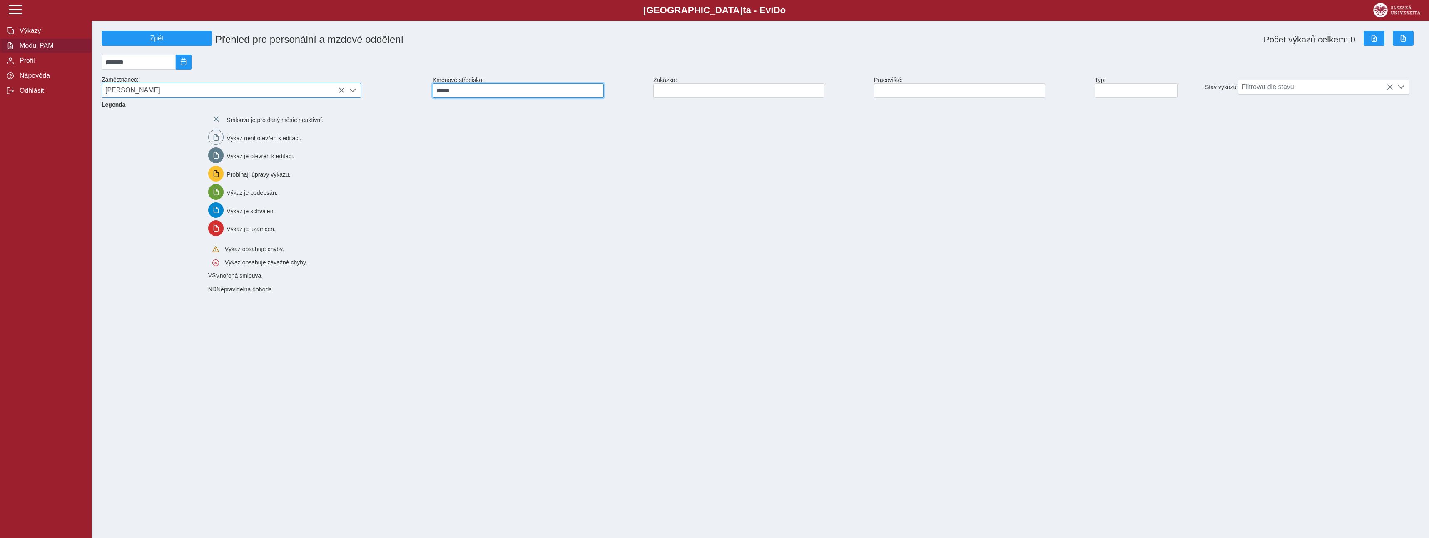
type input "*****"
drag, startPoint x: 311, startPoint y: 90, endPoint x: 269, endPoint y: 97, distance: 43.4
click at [295, 95] on span "[PERSON_NAME]" at bounding box center [223, 90] width 243 height 14
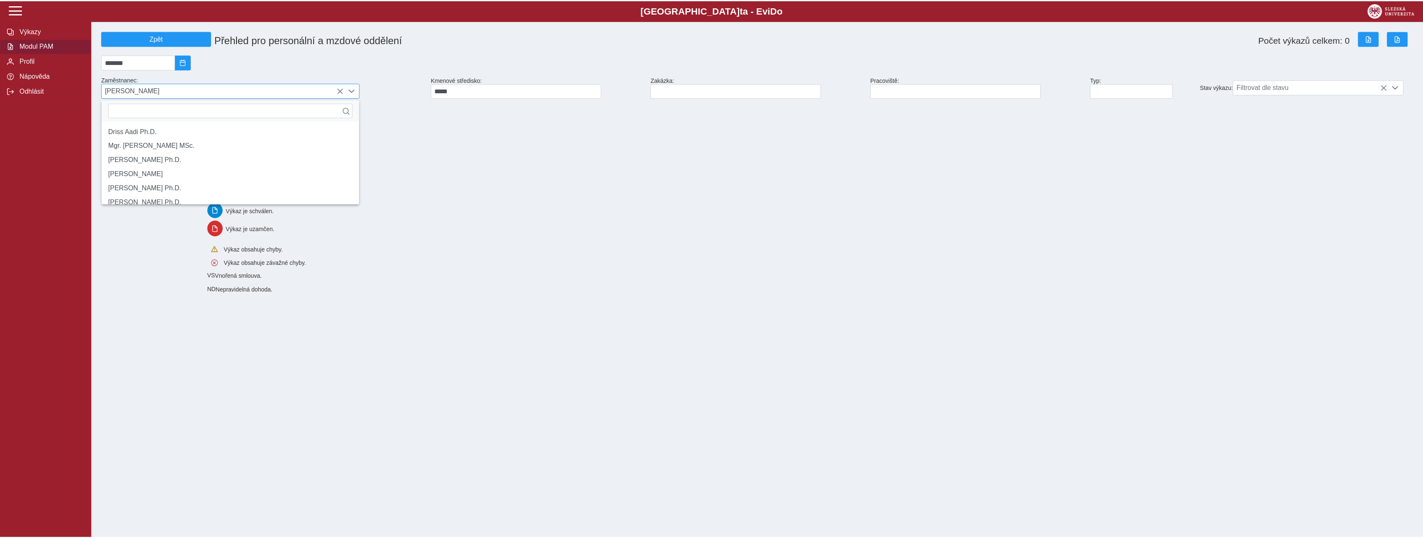
scroll to position [5, 37]
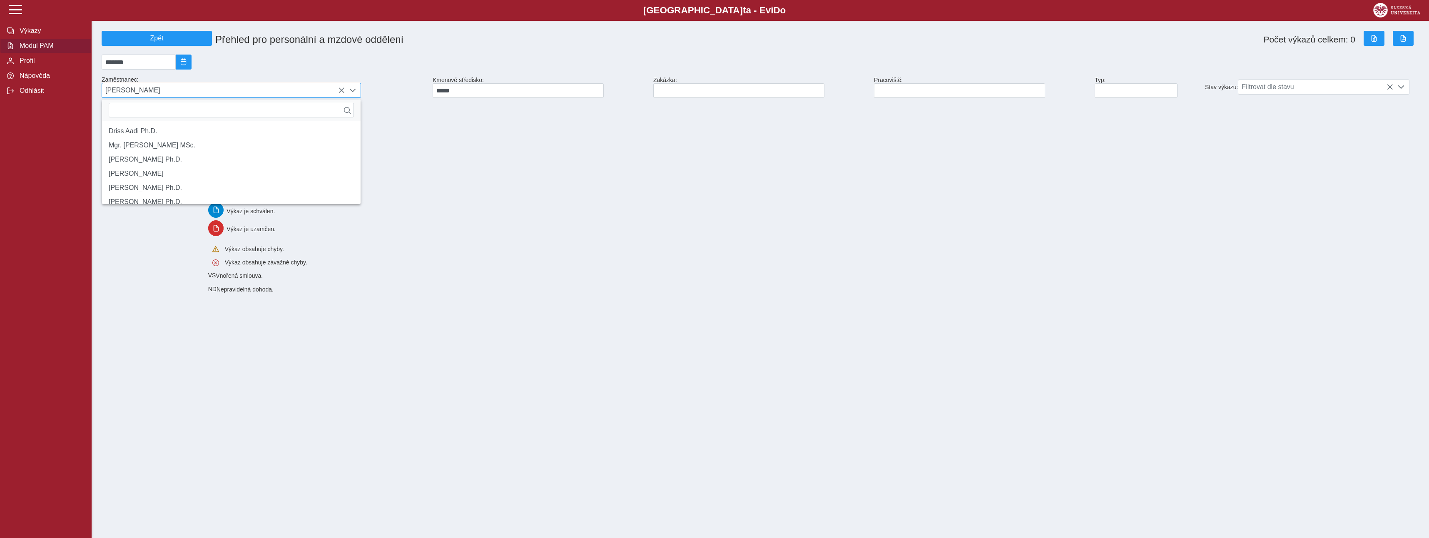
drag, startPoint x: 171, startPoint y: 87, endPoint x: 104, endPoint y: 93, distance: 66.9
click at [104, 93] on span "[PERSON_NAME]" at bounding box center [223, 90] width 243 height 14
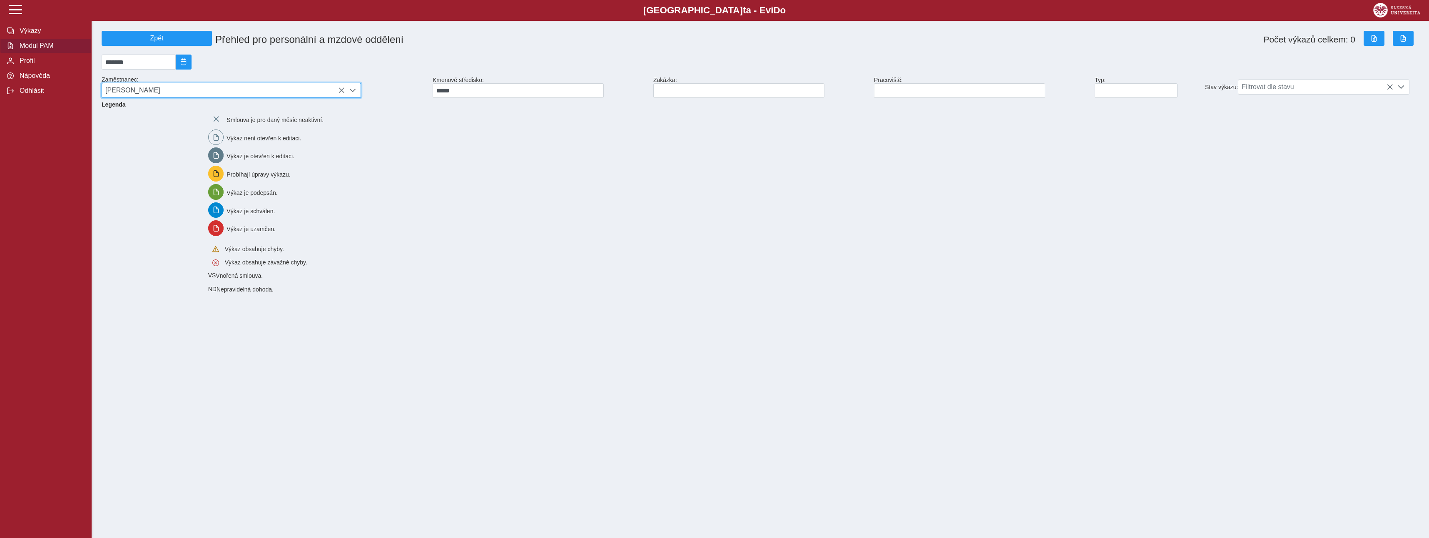
click at [341, 93] on icon at bounding box center [341, 90] width 7 height 7
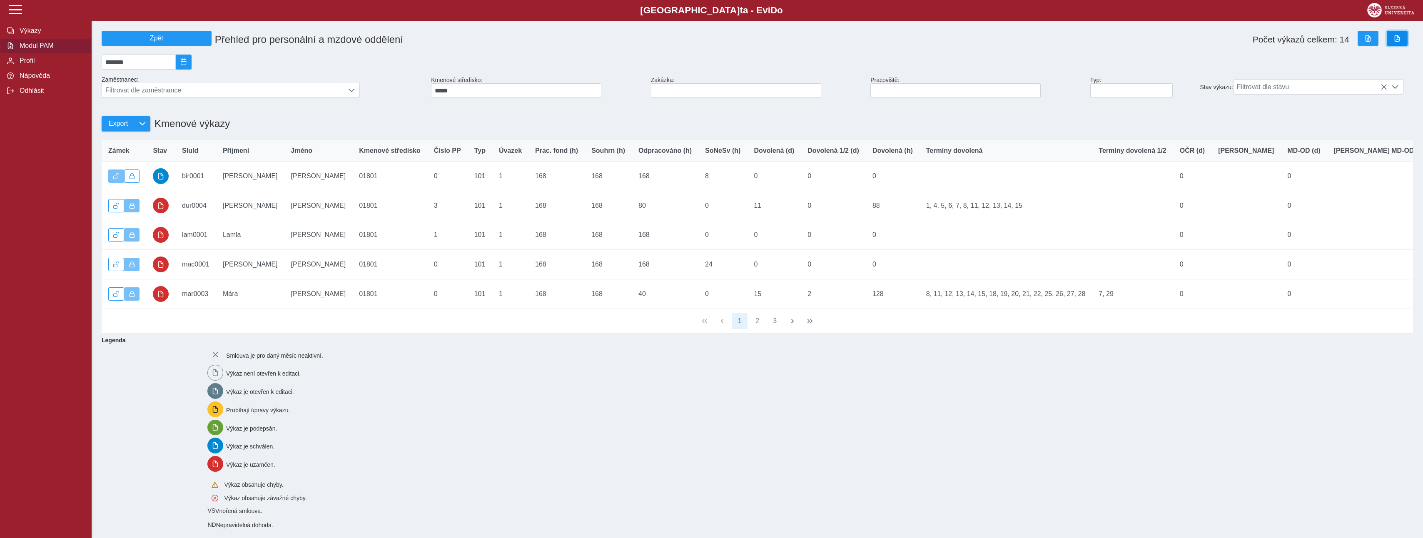
click at [1395, 41] on span "button" at bounding box center [1397, 38] width 7 height 7
click at [206, 95] on span "Filtrovat dle zaměstnance" at bounding box center [223, 90] width 242 height 14
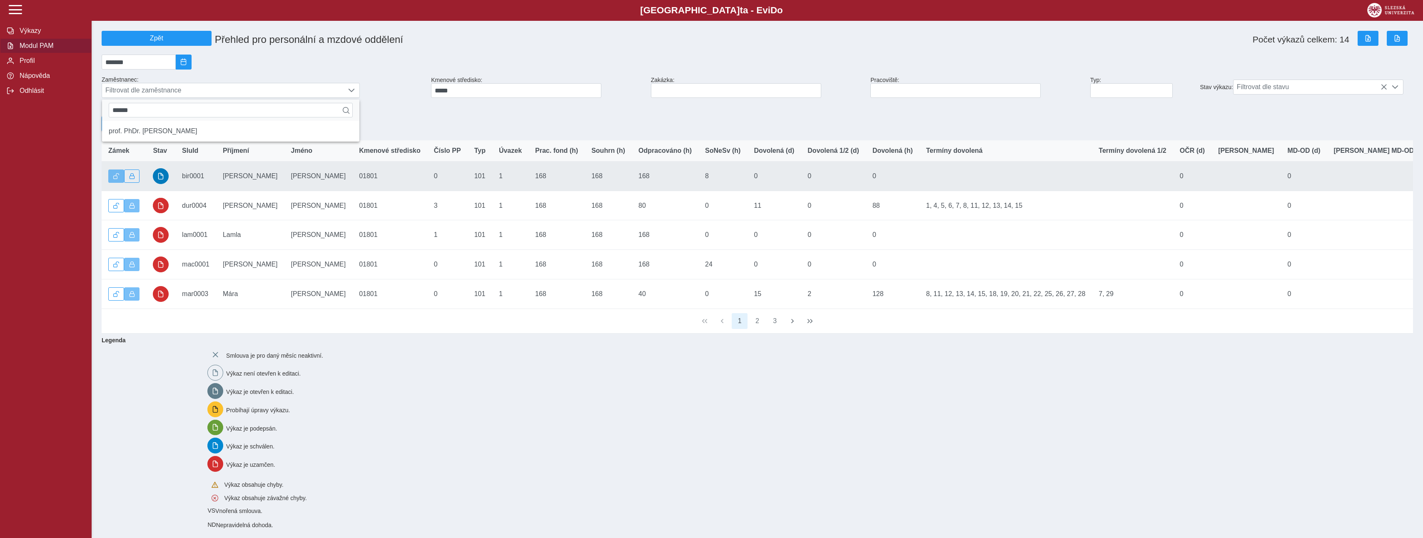
type input "******"
click at [165, 184] on button "button" at bounding box center [161, 176] width 16 height 16
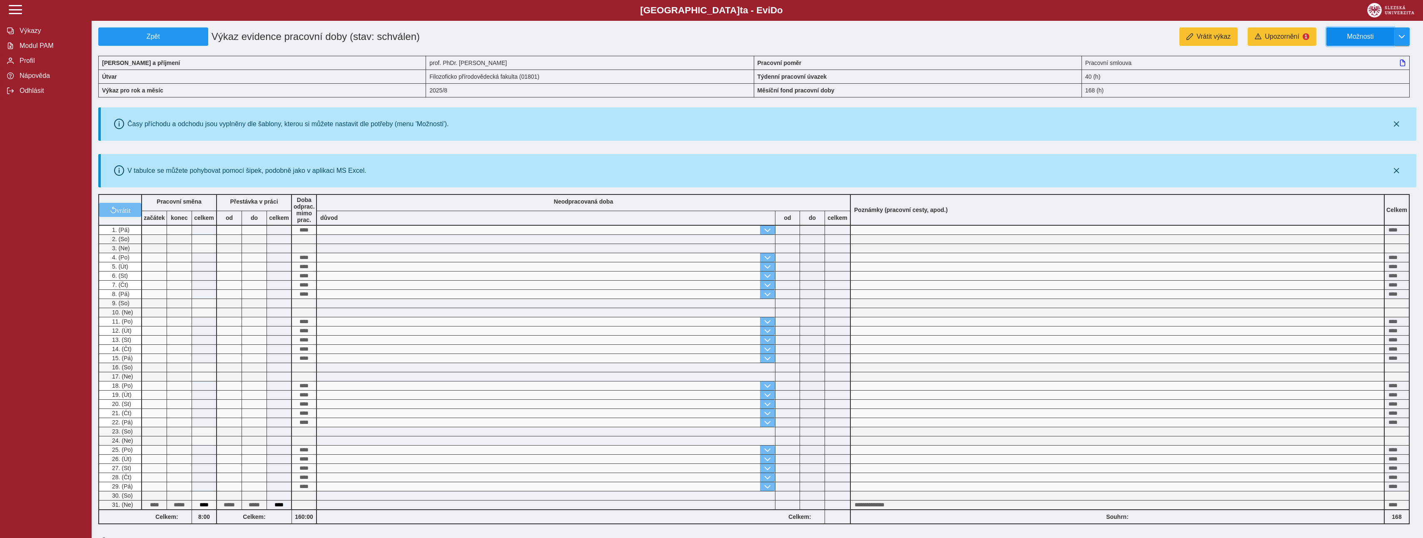
click at [1370, 37] on span "Možnosti" at bounding box center [1360, 36] width 54 height 7
click at [1342, 74] on link "Stáhnout PDF" at bounding box center [1367, 72] width 83 height 17
click at [33, 50] on span "Modul PAM" at bounding box center [50, 45] width 67 height 7
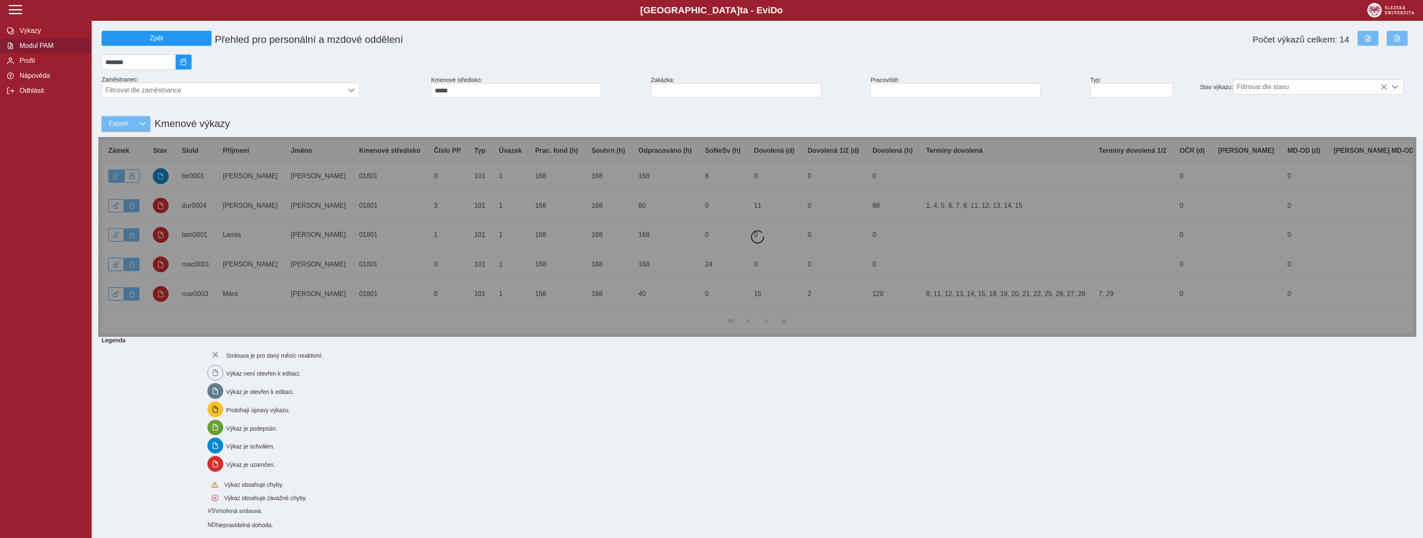
click at [163, 212] on div at bounding box center [757, 237] width 1318 height 200
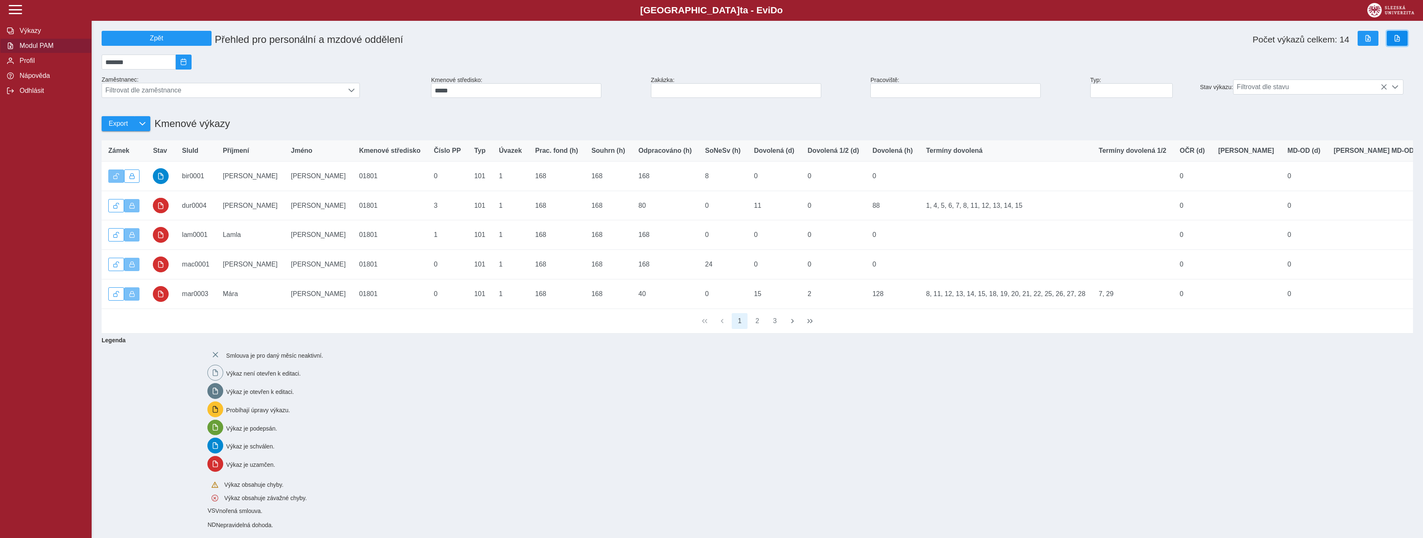
click at [1395, 34] on button "button" at bounding box center [1397, 38] width 21 height 15
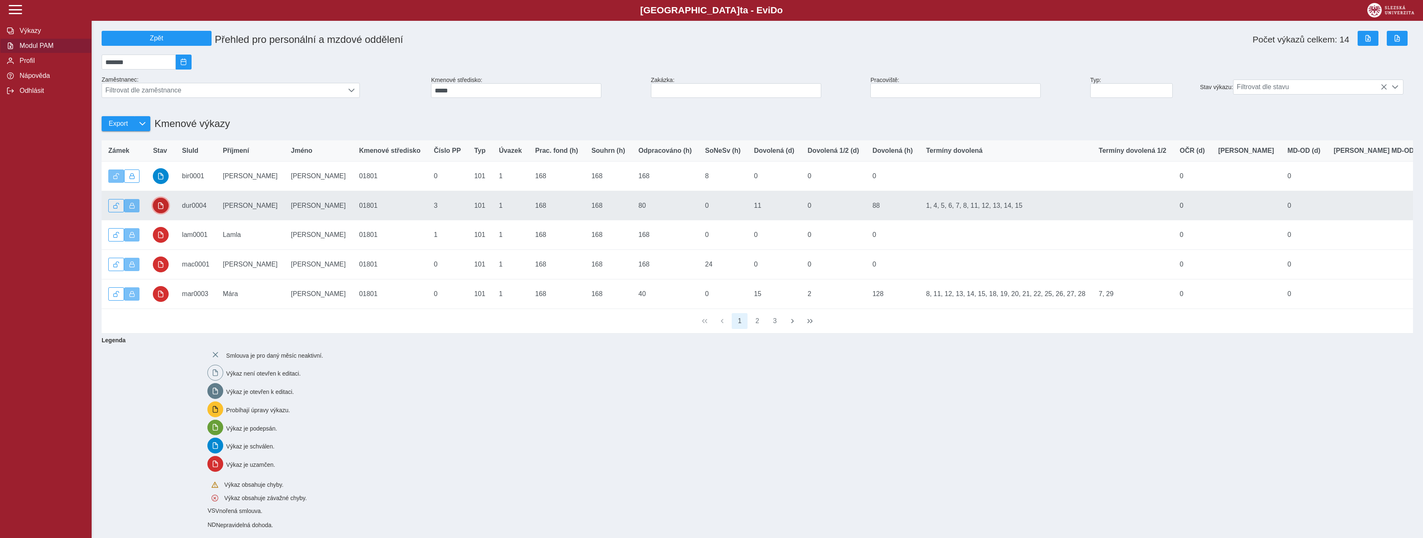
click at [159, 209] on span "button" at bounding box center [160, 205] width 7 height 7
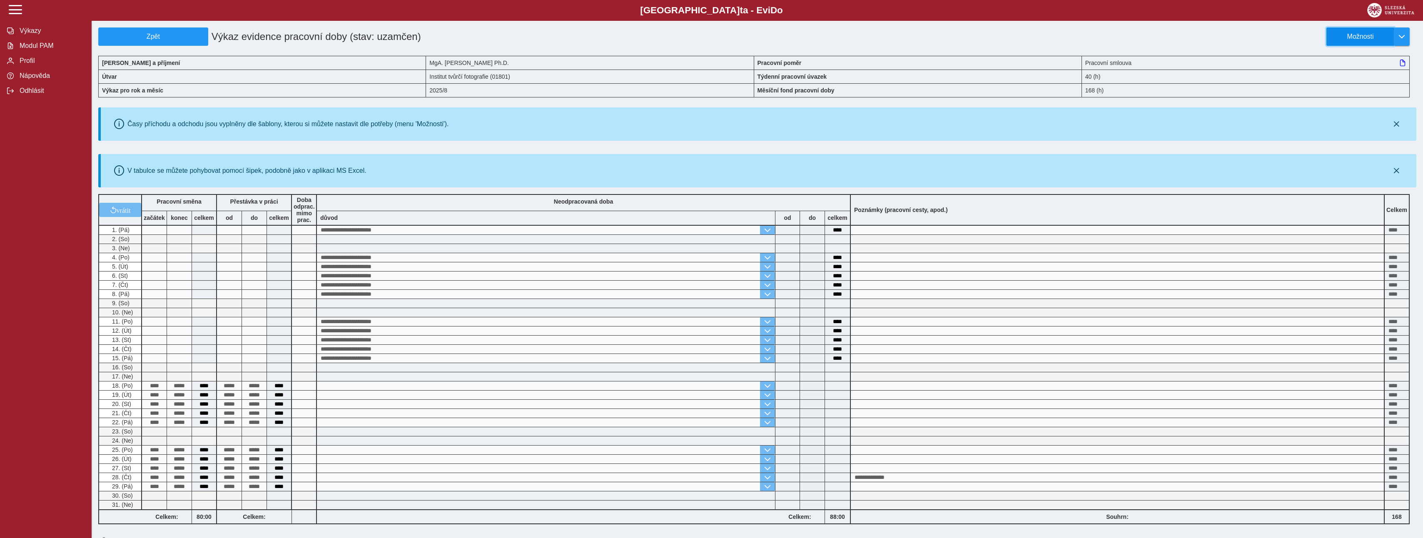
click at [1375, 33] on span "Možnosti" at bounding box center [1360, 36] width 54 height 7
click at [1357, 70] on span "Stáhnout PDF" at bounding box center [1364, 72] width 42 height 7
click at [40, 50] on span "Modul PAM" at bounding box center [50, 45] width 67 height 7
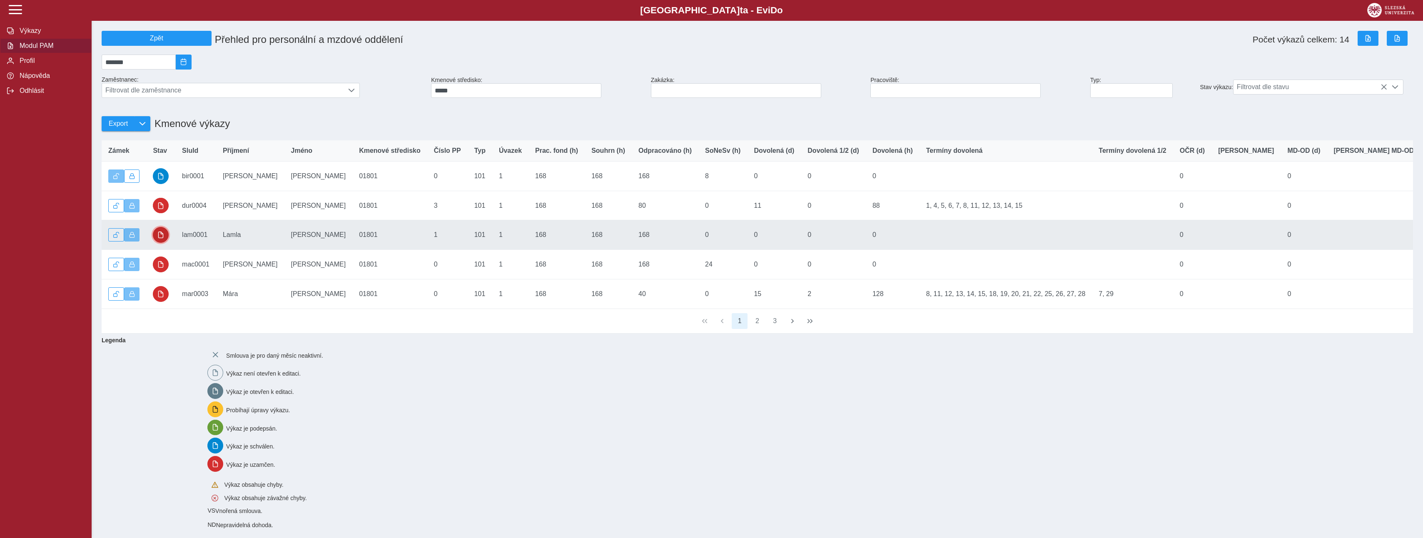
click at [165, 243] on button "button" at bounding box center [161, 235] width 16 height 16
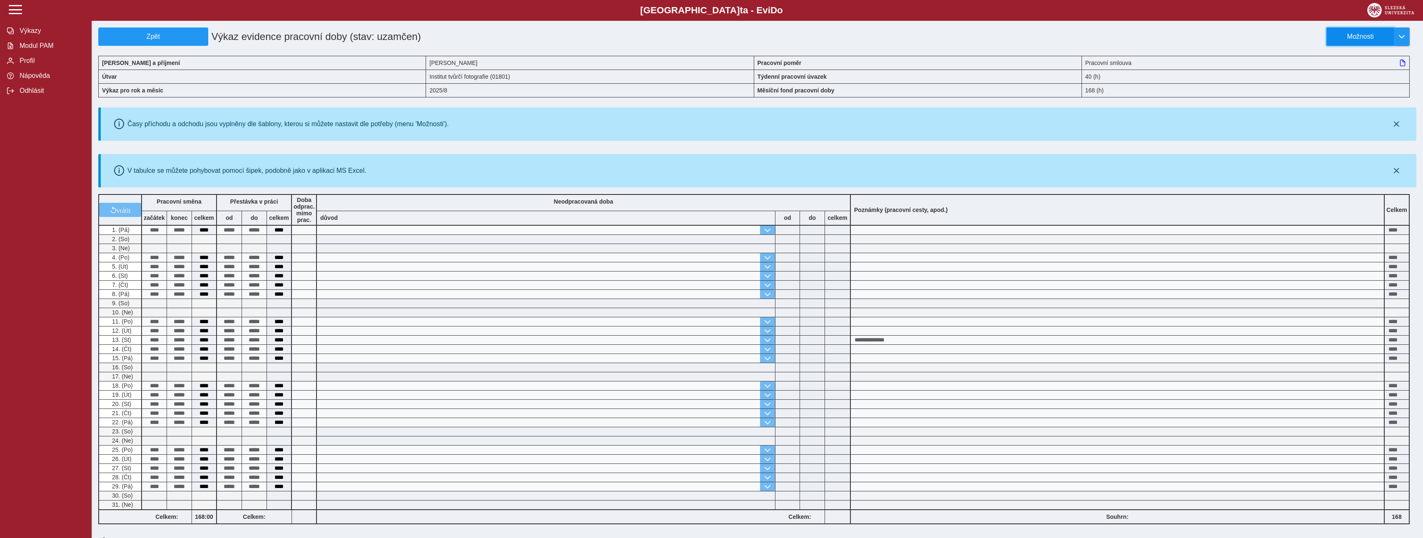
click at [1356, 38] on span "Možnosti" at bounding box center [1360, 36] width 54 height 7
click at [1355, 75] on span "Stáhnout PDF" at bounding box center [1364, 72] width 42 height 7
click at [32, 45] on span "Modul PAM" at bounding box center [50, 45] width 67 height 7
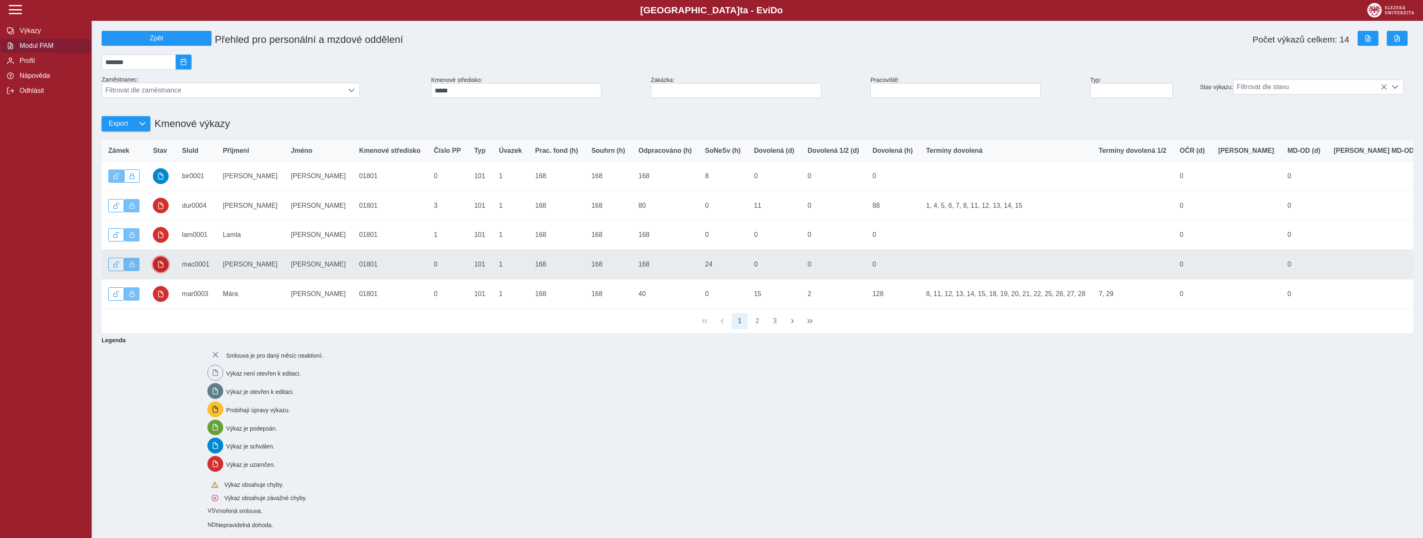
click at [161, 272] on button "button" at bounding box center [161, 265] width 16 height 16
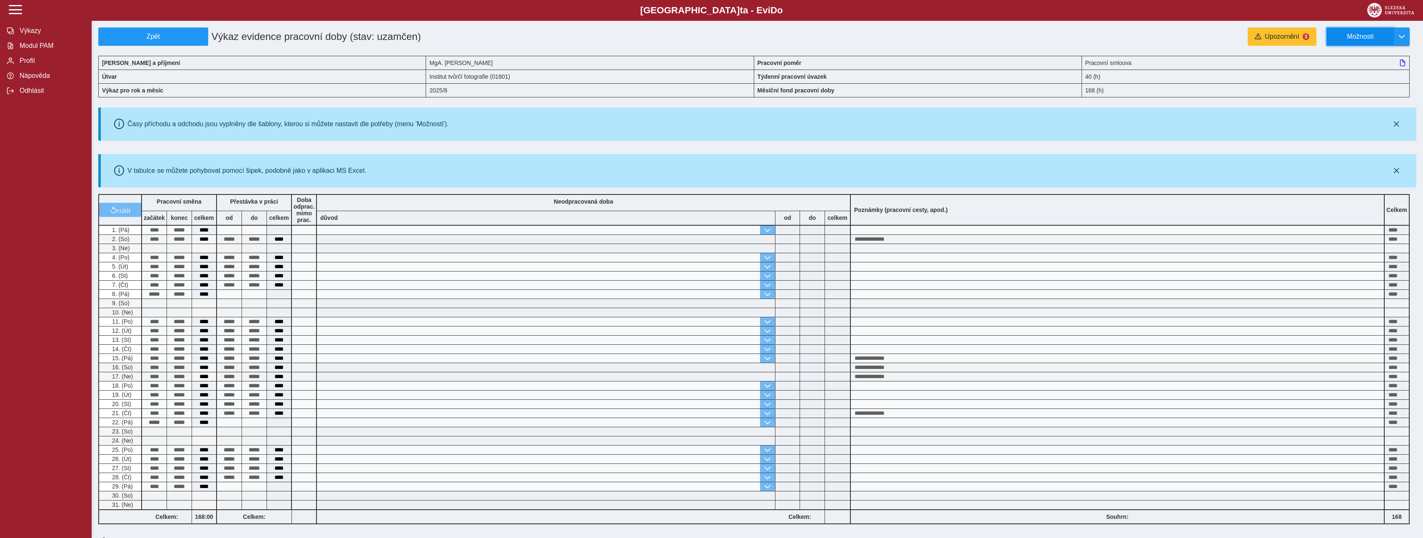
click at [1372, 41] on button "Možnosti" at bounding box center [1359, 36] width 67 height 18
click at [1361, 71] on span "Stáhnout PDF" at bounding box center [1364, 72] width 42 height 7
click at [19, 49] on span "Modul PAM" at bounding box center [50, 45] width 67 height 7
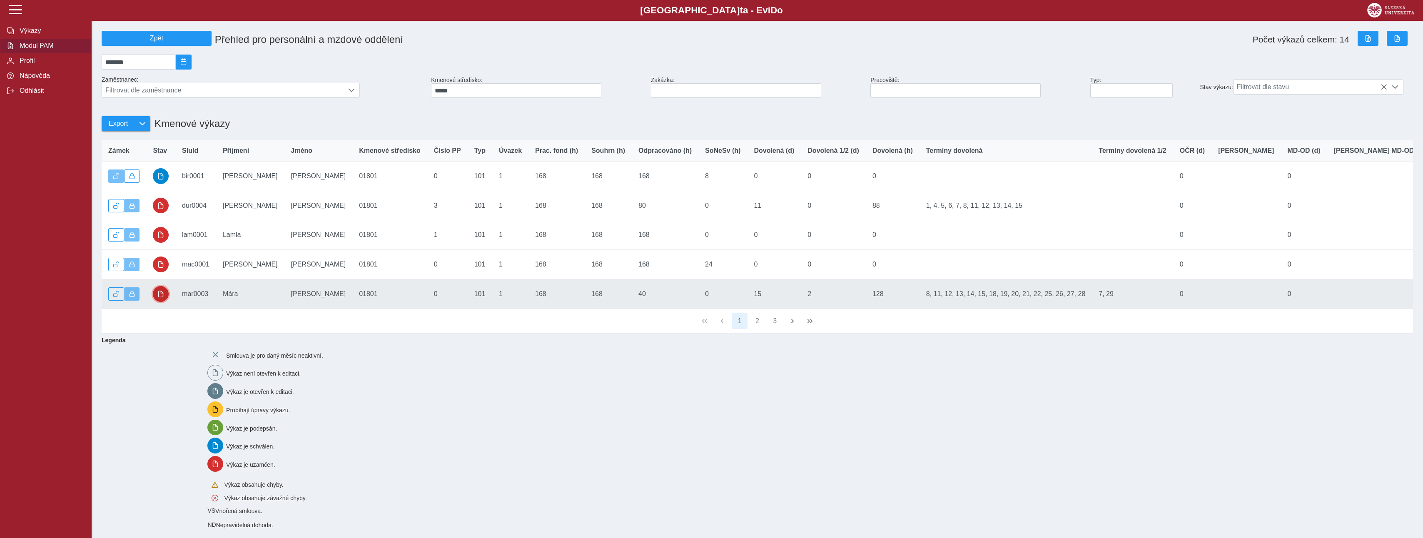
click at [162, 297] on span "button" at bounding box center [160, 294] width 7 height 7
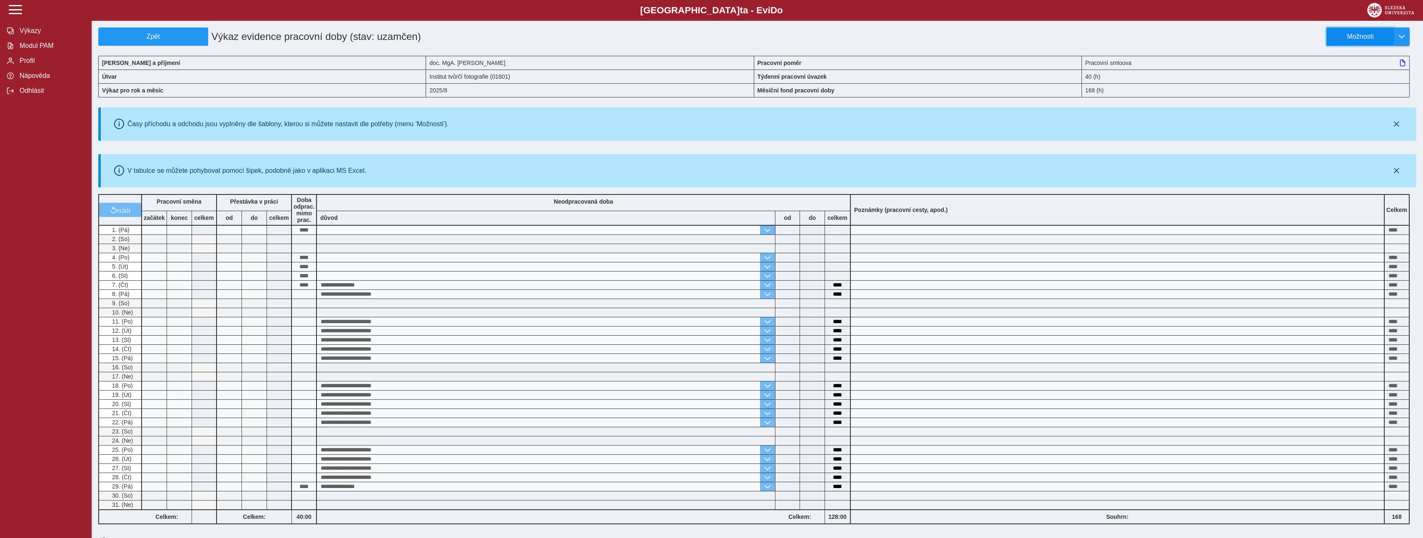
click at [1368, 36] on span "Možnosti" at bounding box center [1360, 36] width 54 height 7
click at [1350, 76] on link "Stáhnout PDF" at bounding box center [1367, 72] width 83 height 17
click at [32, 50] on span "Modul PAM" at bounding box center [50, 45] width 67 height 7
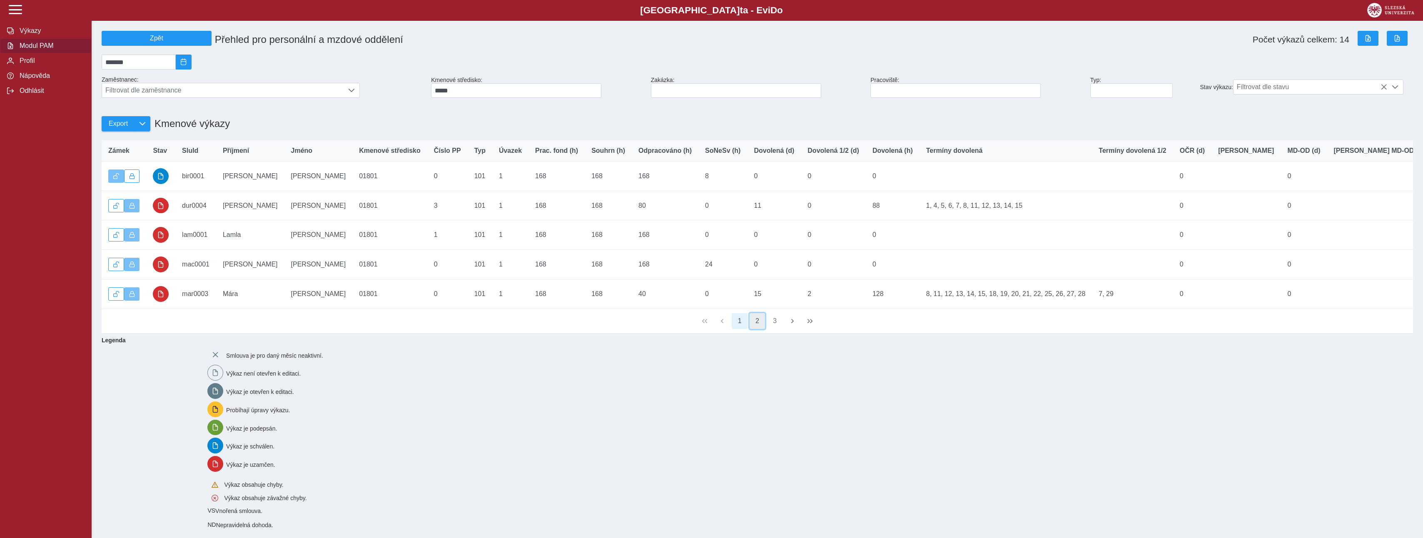
click at [758, 329] on button "2" at bounding box center [758, 321] width 16 height 16
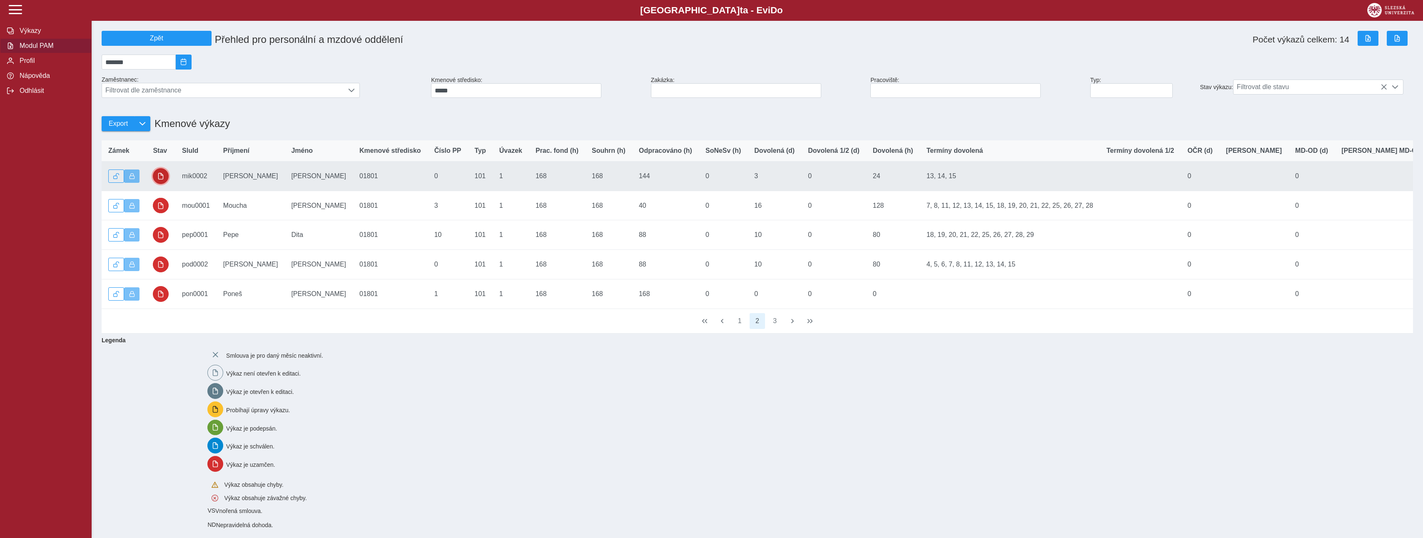
click at [159, 179] on span "button" at bounding box center [160, 176] width 7 height 7
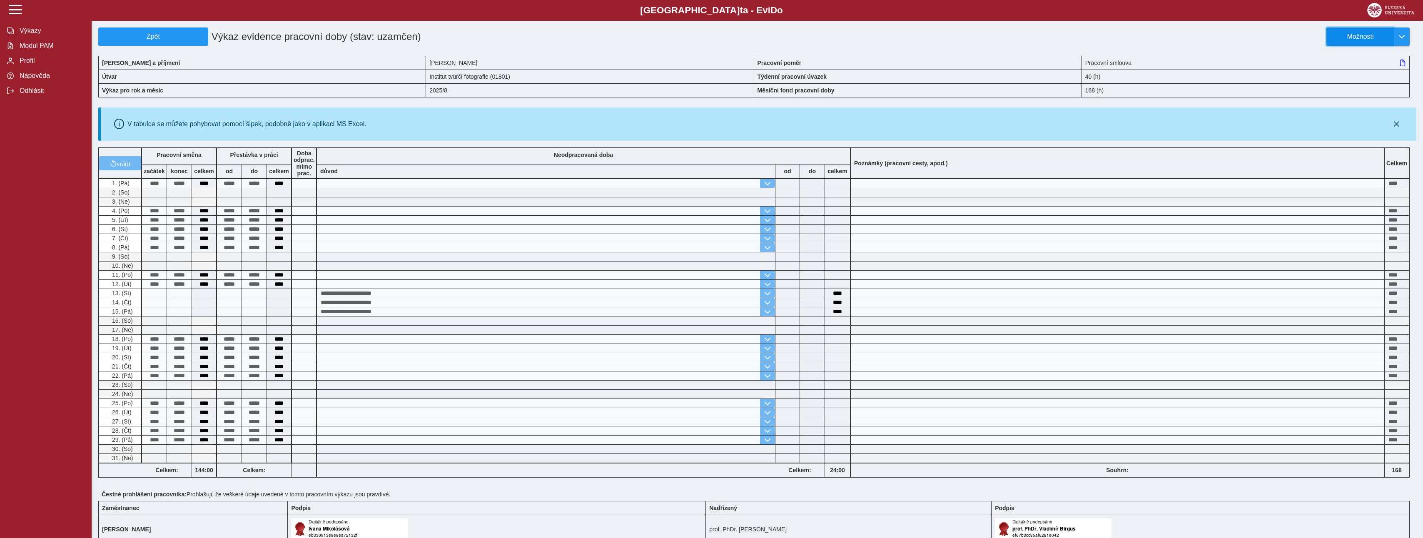
click at [1374, 40] on span "Možnosti" at bounding box center [1360, 36] width 54 height 7
click at [1362, 71] on span "Stáhnout PDF" at bounding box center [1364, 72] width 42 height 7
click at [33, 47] on span "Modul PAM" at bounding box center [50, 45] width 67 height 7
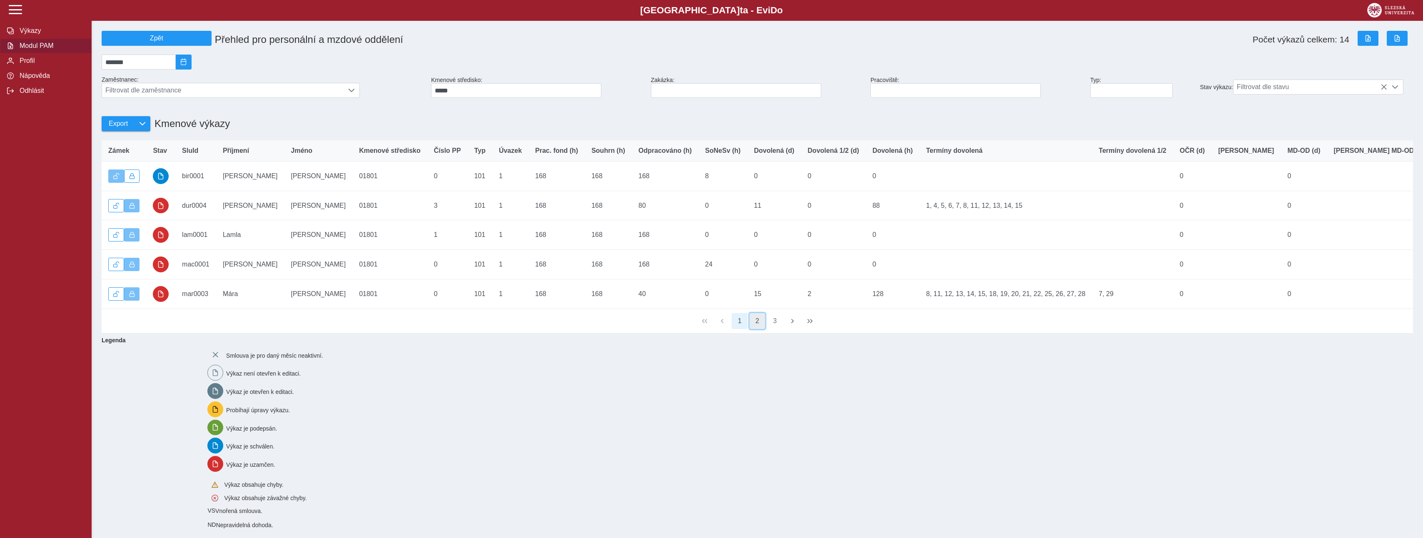
click at [760, 329] on button "2" at bounding box center [758, 321] width 16 height 16
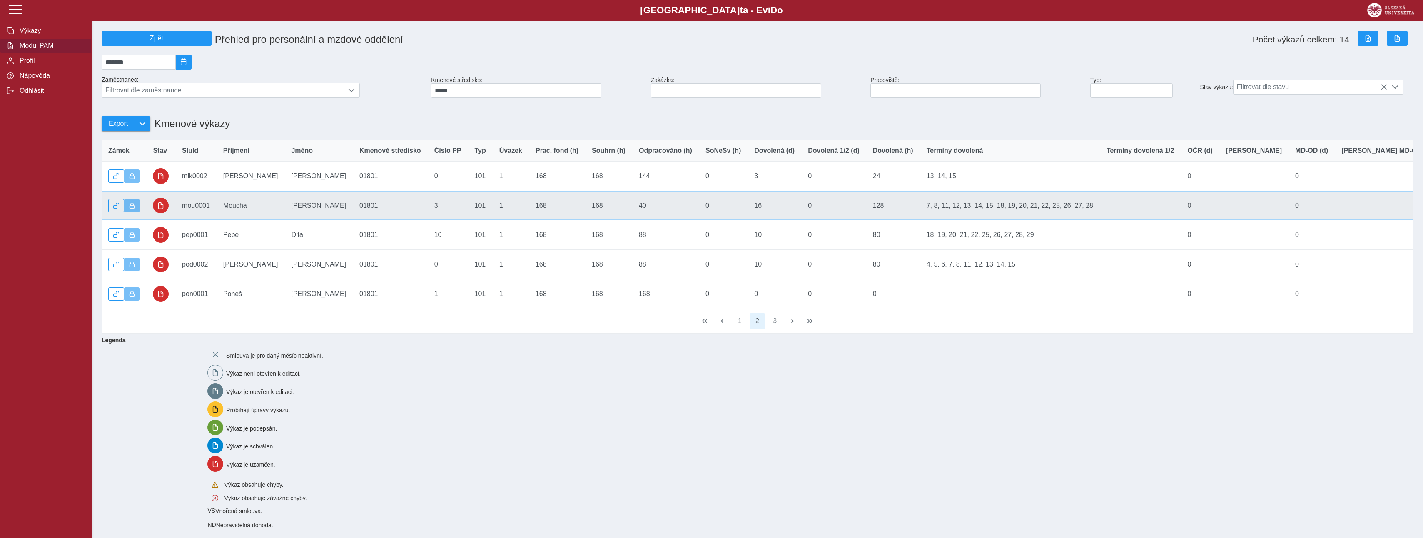
click at [237, 211] on td "Příjmení Moucha" at bounding box center [251, 206] width 68 height 30
click at [163, 209] on span "button" at bounding box center [160, 205] width 7 height 7
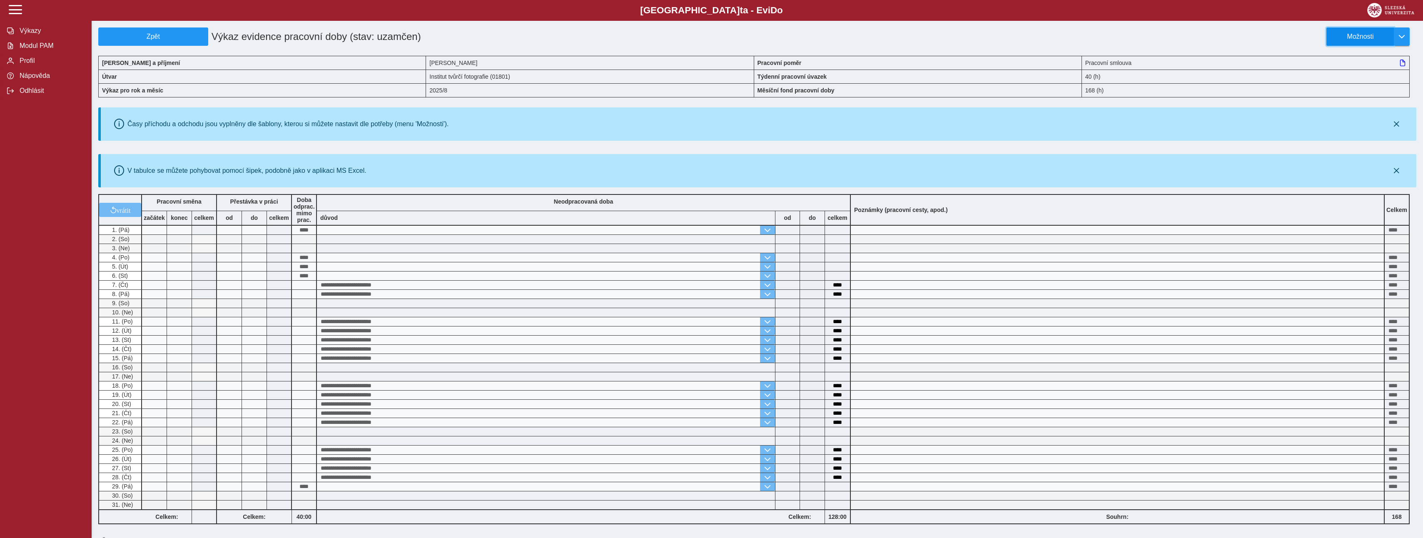
click at [1378, 42] on button "Možnosti" at bounding box center [1359, 36] width 67 height 18
click at [1358, 71] on span "Stáhnout PDF" at bounding box center [1364, 72] width 42 height 7
click at [49, 50] on span "Modul PAM" at bounding box center [50, 45] width 67 height 7
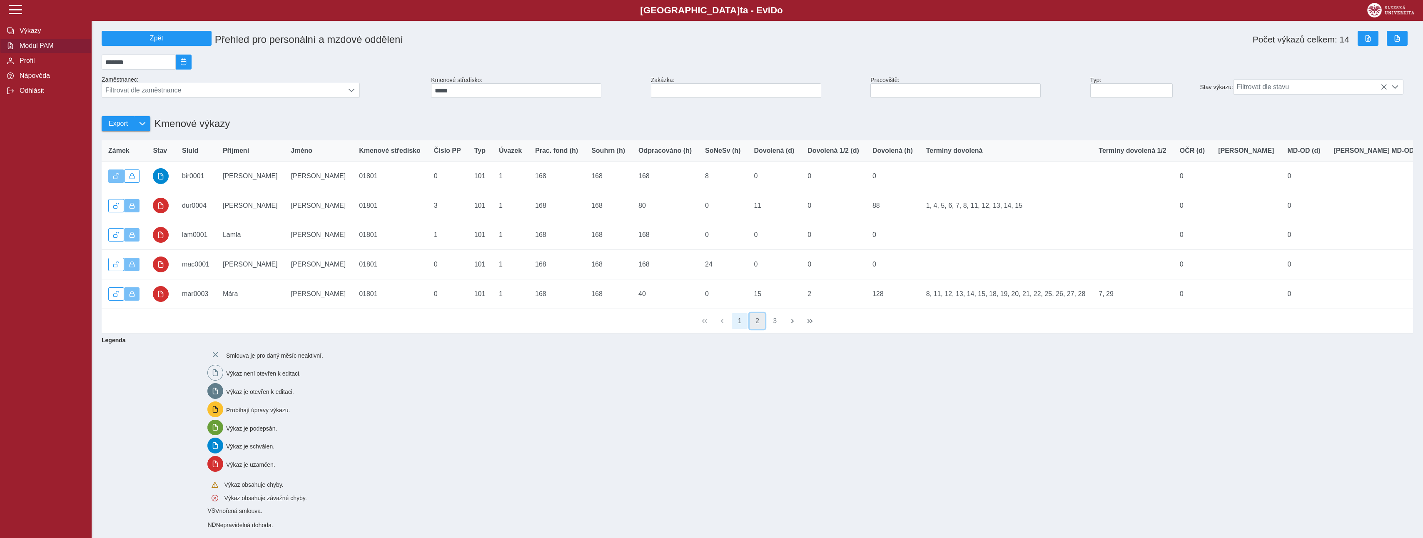
click at [758, 329] on button "2" at bounding box center [758, 321] width 16 height 16
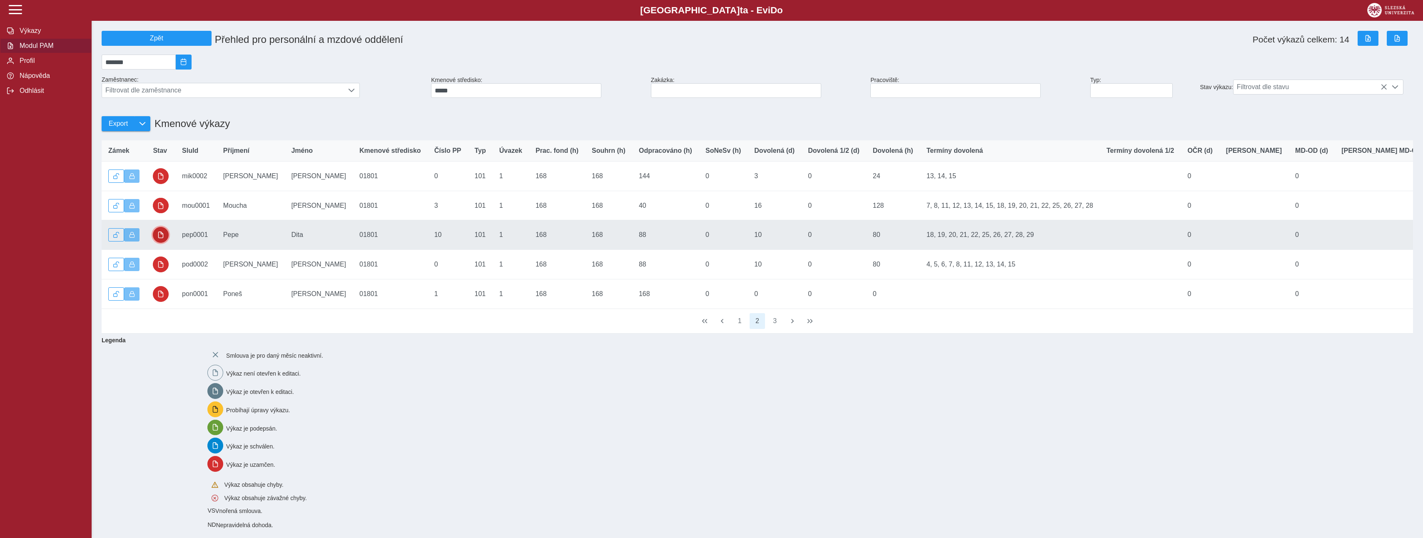
click at [157, 238] on button "button" at bounding box center [161, 235] width 16 height 16
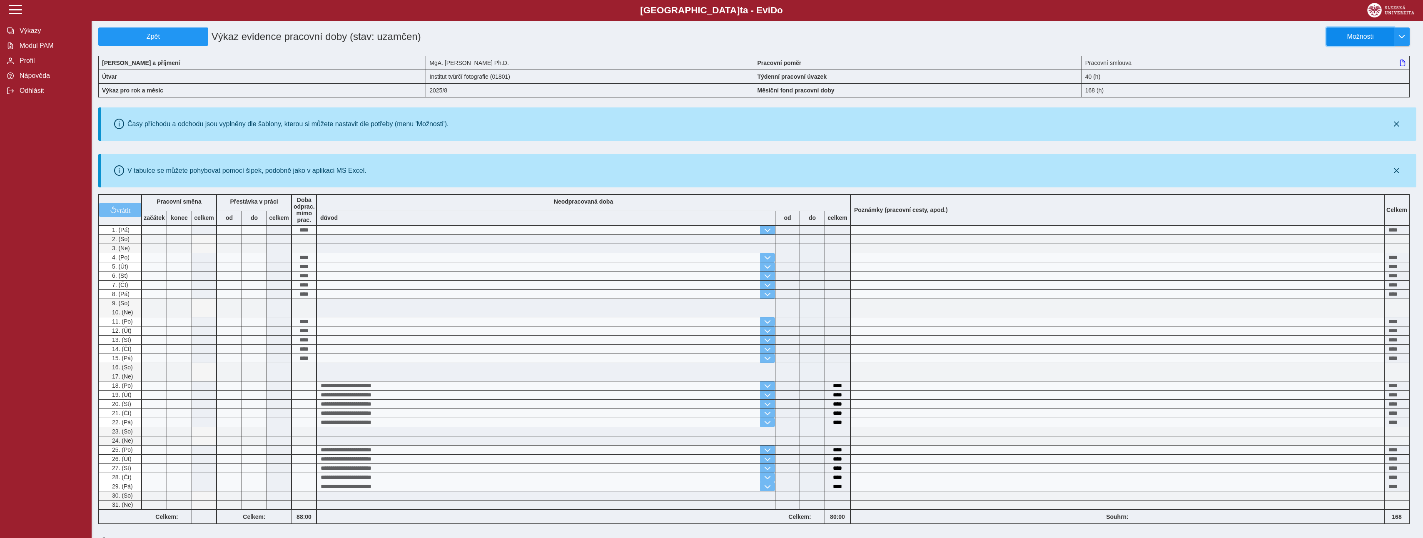
click at [1373, 40] on span "Možnosti" at bounding box center [1360, 36] width 54 height 7
click at [1356, 71] on span "Stáhnout PDF" at bounding box center [1364, 72] width 42 height 7
click at [29, 48] on span "Modul PAM" at bounding box center [50, 45] width 67 height 7
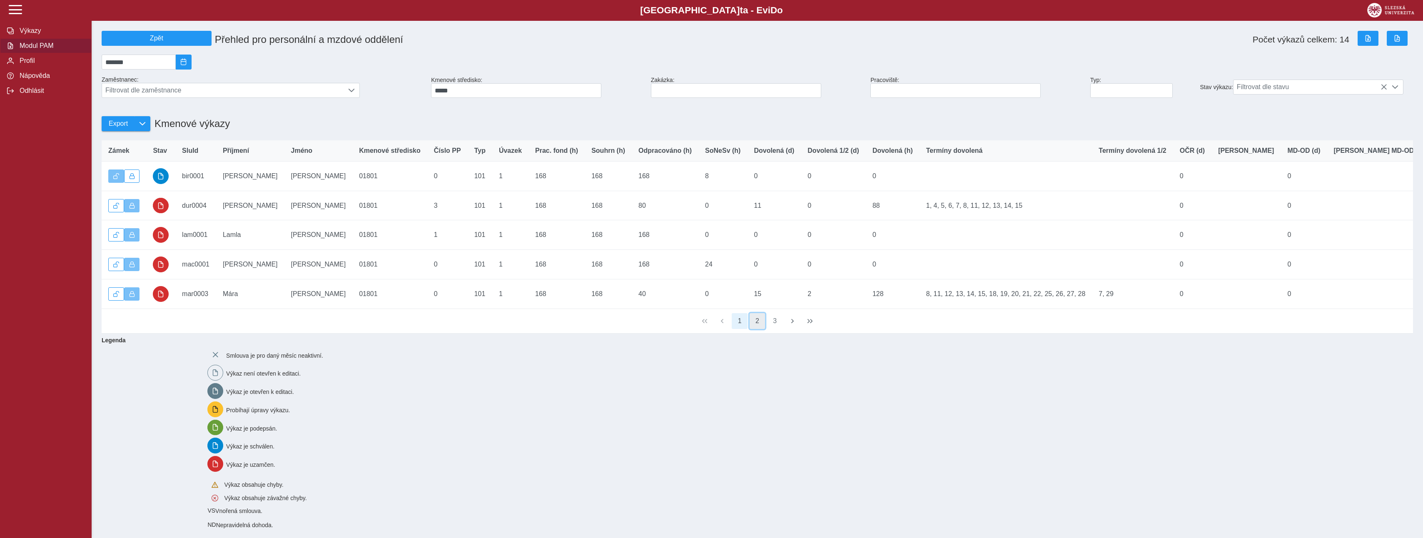
click at [755, 329] on button "2" at bounding box center [758, 321] width 16 height 16
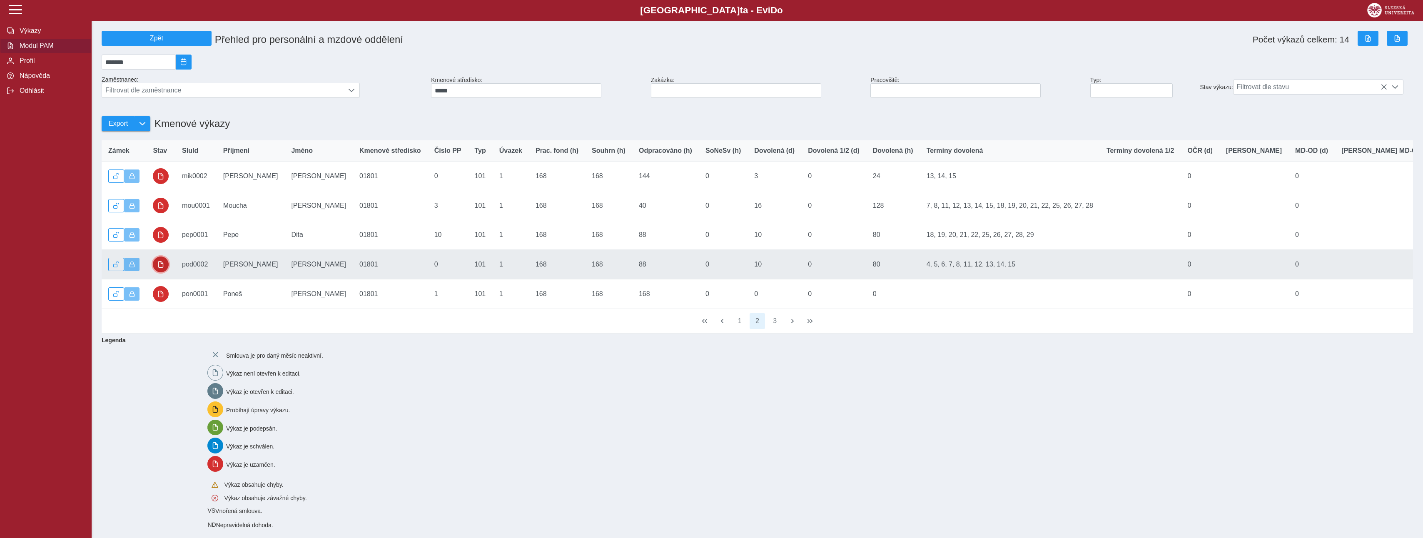
click at [161, 272] on button "button" at bounding box center [161, 265] width 16 height 16
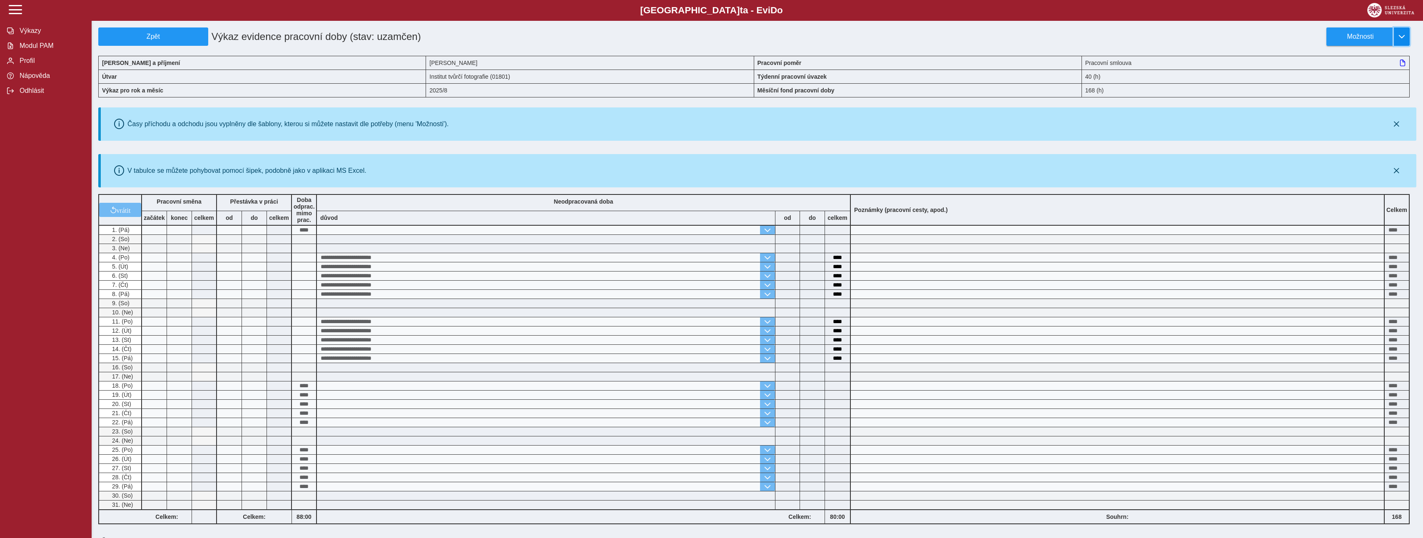
click at [1396, 39] on button "button" at bounding box center [1402, 36] width 16 height 18
click at [1349, 72] on span "Stáhnout PDF" at bounding box center [1364, 72] width 42 height 7
click at [50, 46] on span "Modul PAM" at bounding box center [50, 45] width 67 height 7
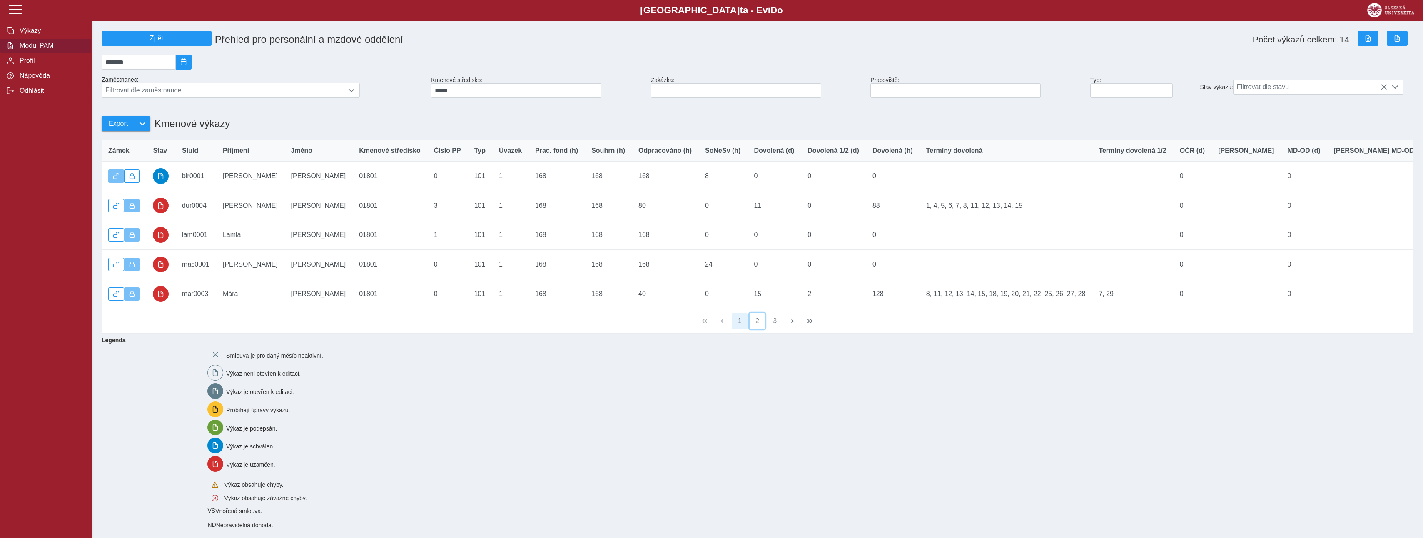
click at [760, 329] on button "2" at bounding box center [758, 321] width 16 height 16
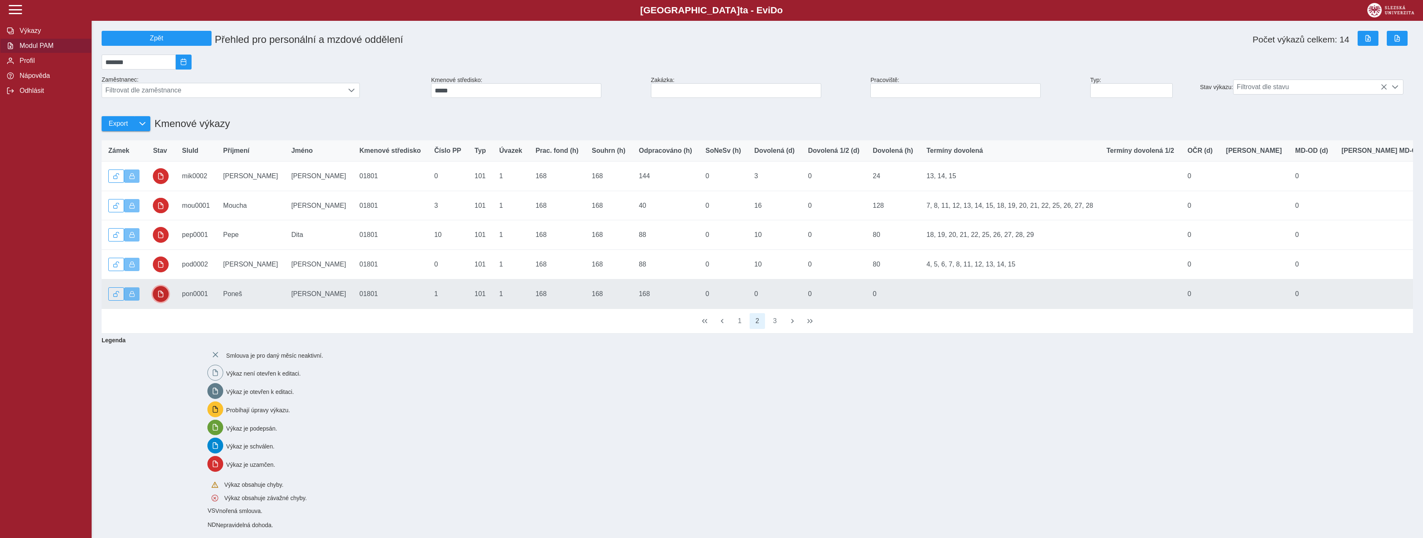
click at [162, 302] on button "button" at bounding box center [161, 294] width 16 height 16
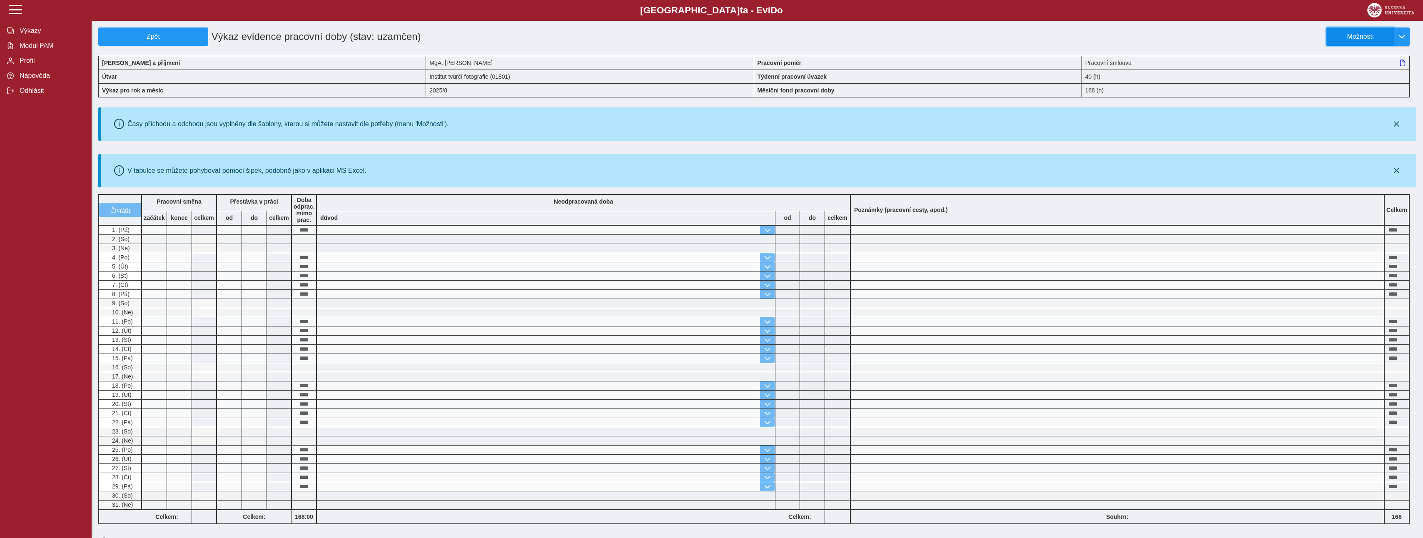
click at [1377, 37] on span "Možnosti" at bounding box center [1360, 36] width 54 height 7
click at [1356, 73] on span "Stáhnout PDF" at bounding box center [1364, 72] width 42 height 7
click at [33, 48] on span "Modul PAM" at bounding box center [50, 45] width 67 height 7
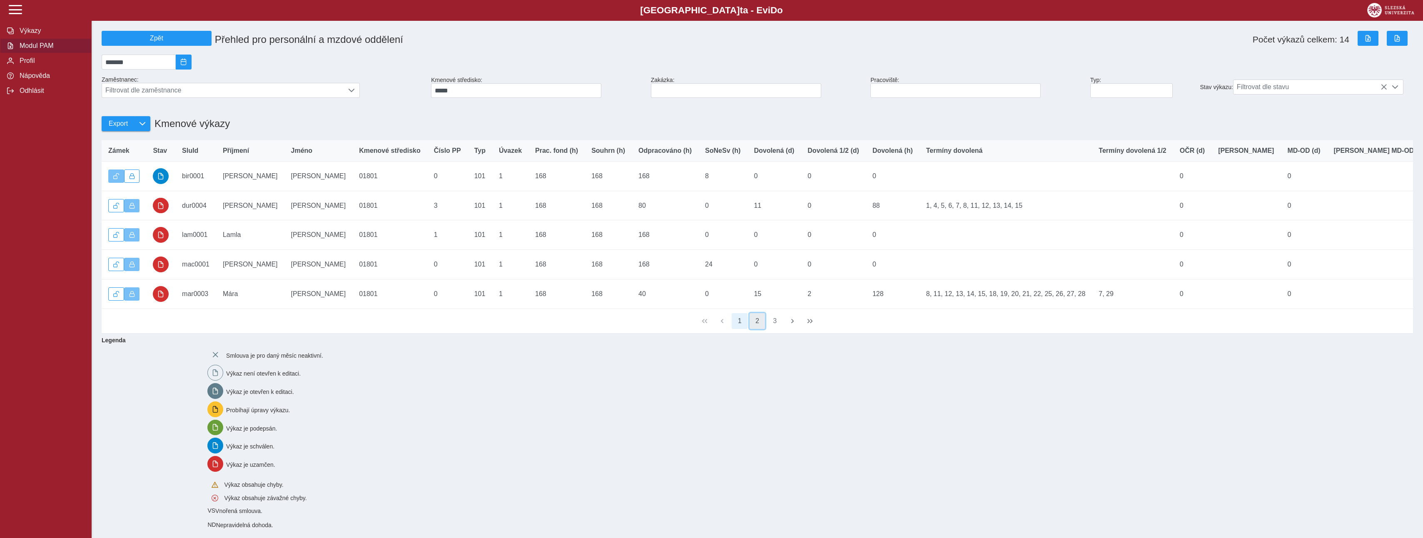
click at [756, 329] on button "2" at bounding box center [758, 321] width 16 height 16
click at [777, 329] on button "3" at bounding box center [775, 321] width 16 height 16
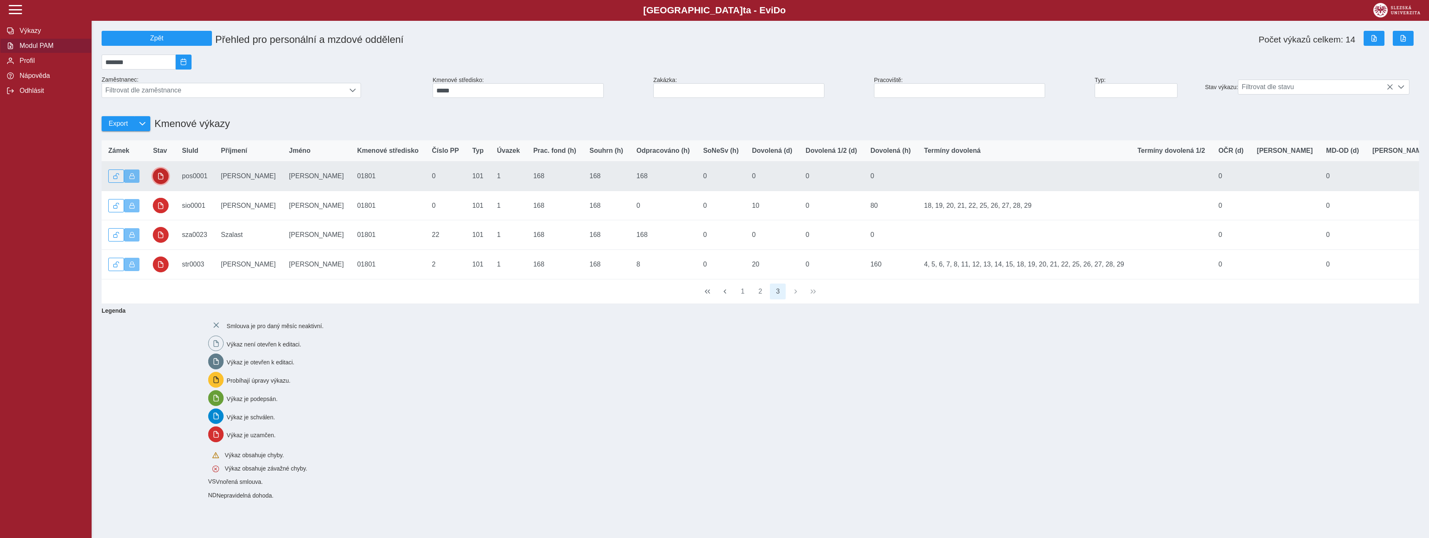
click at [159, 179] on span "button" at bounding box center [160, 176] width 7 height 7
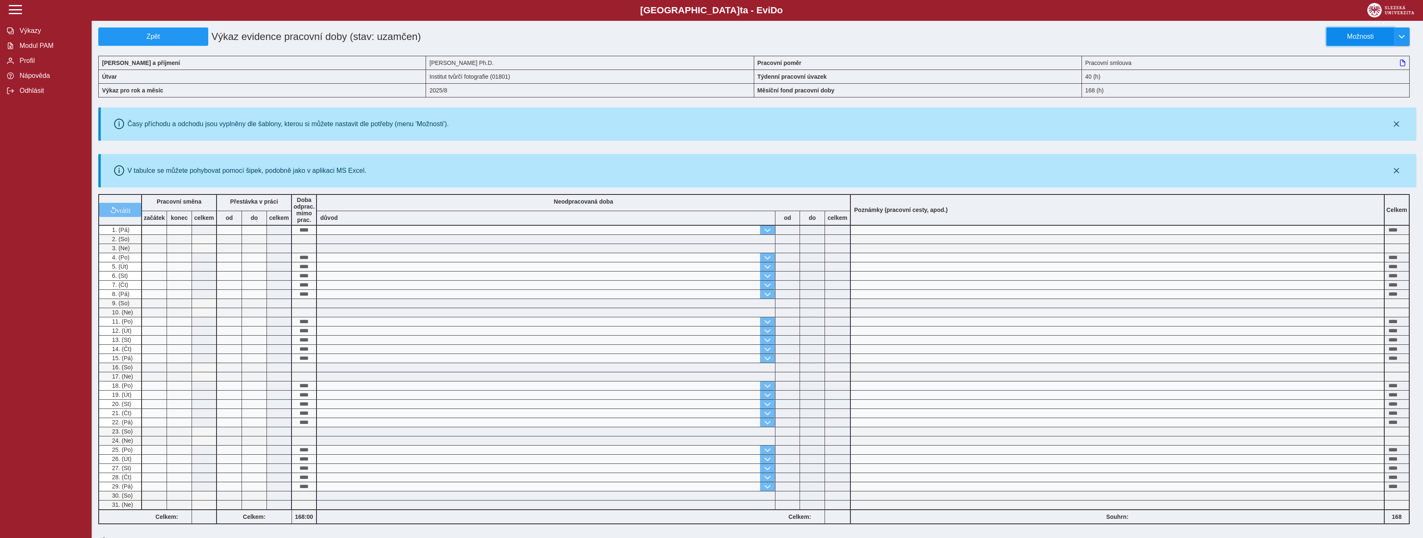
click at [1360, 39] on span "Možnosti" at bounding box center [1360, 36] width 54 height 7
click at [1351, 75] on span "Stáhnout PDF" at bounding box center [1364, 72] width 42 height 7
click at [28, 49] on span "Modul PAM" at bounding box center [50, 45] width 67 height 7
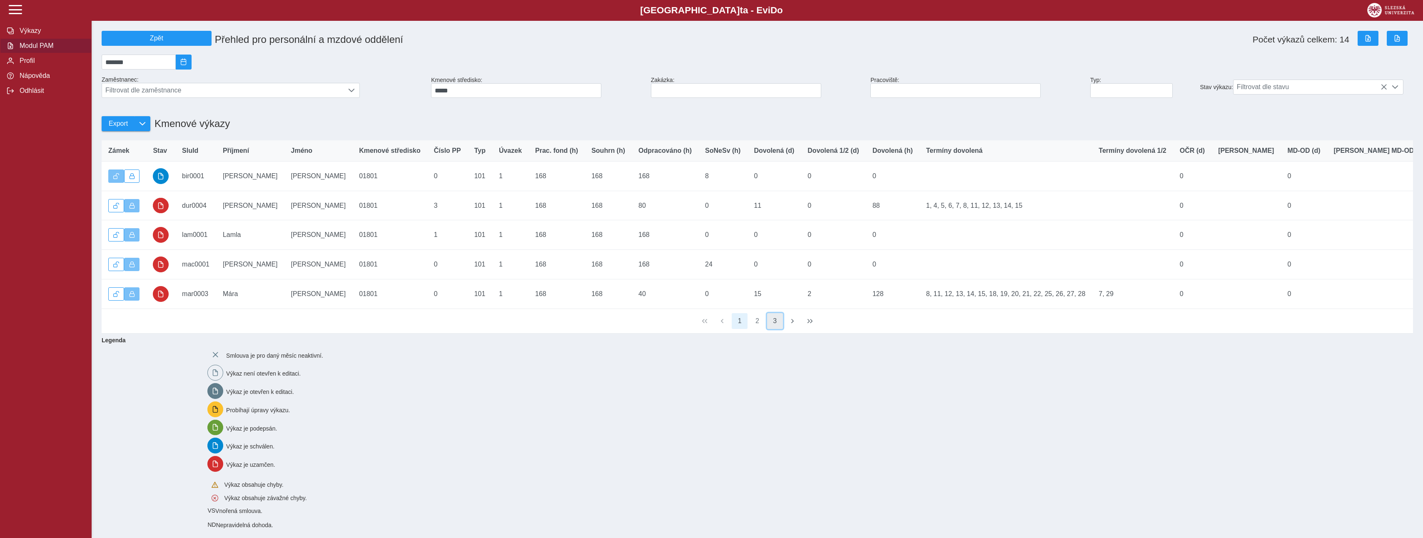
click at [773, 329] on button "3" at bounding box center [775, 321] width 16 height 16
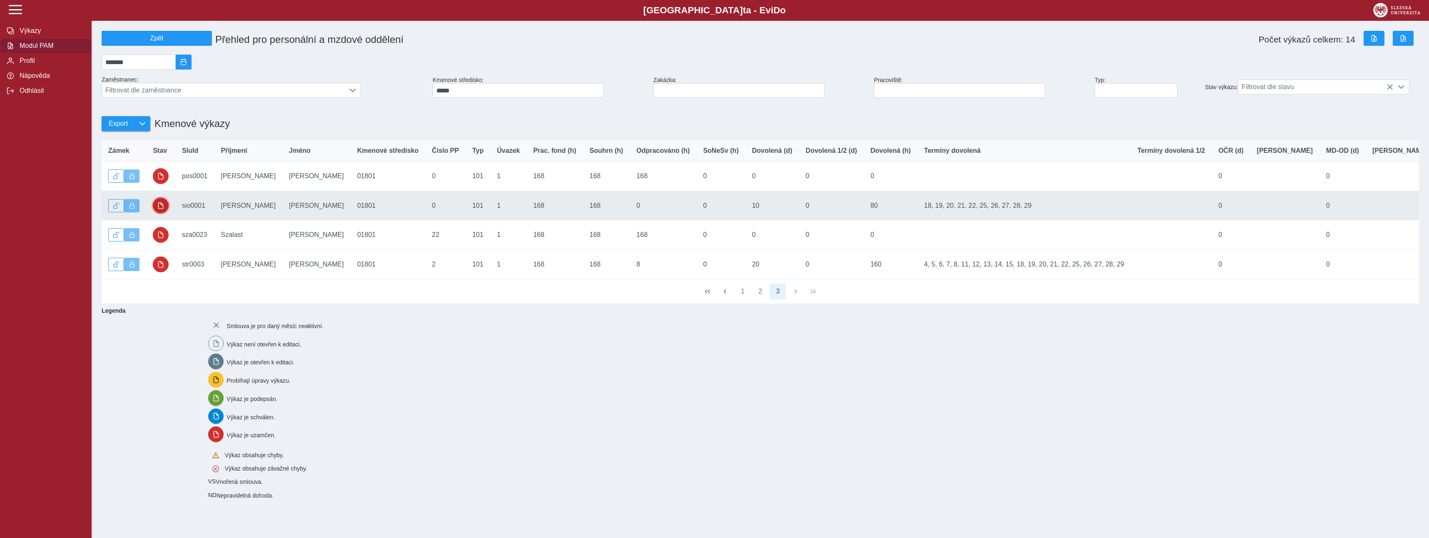
click at [160, 209] on span "button" at bounding box center [160, 205] width 7 height 7
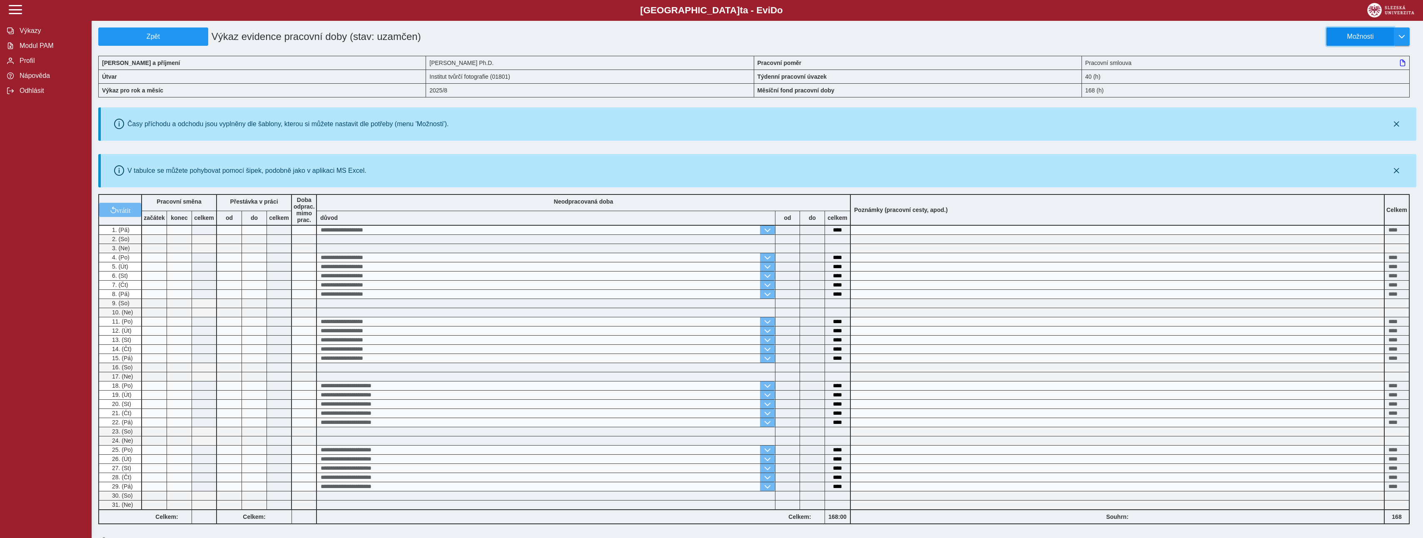
click at [1380, 40] on span "Možnosti" at bounding box center [1360, 36] width 54 height 7
click at [1364, 70] on span "Stáhnout PDF" at bounding box center [1364, 72] width 42 height 7
click at [36, 50] on span "Modul PAM" at bounding box center [50, 45] width 67 height 7
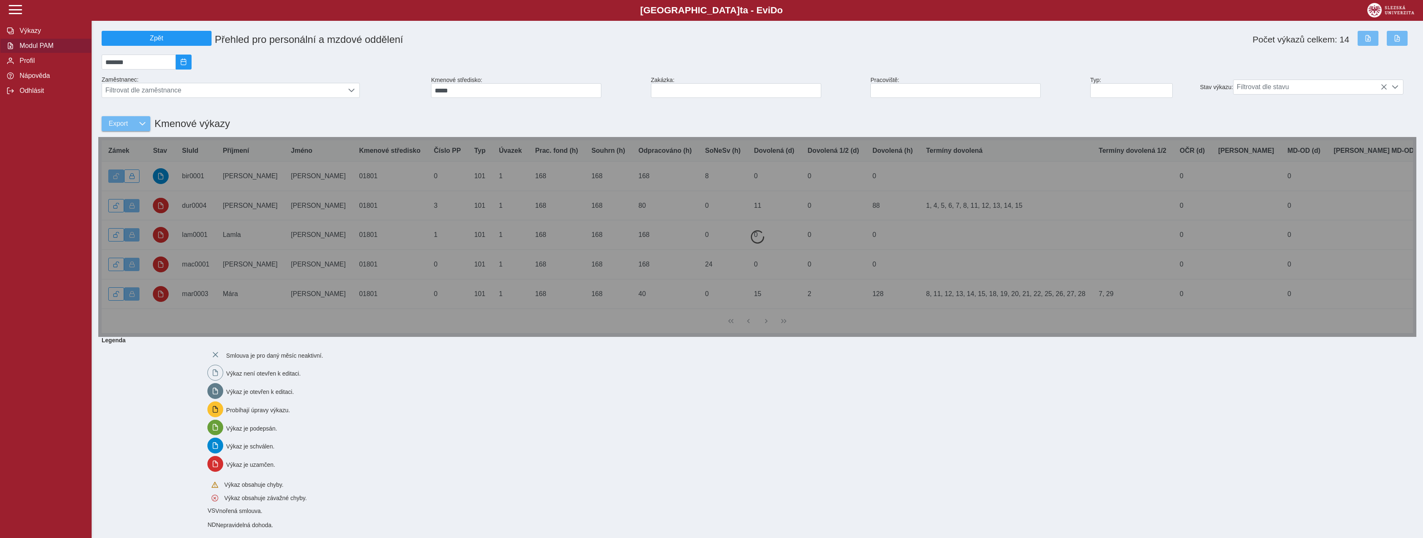
click at [42, 50] on span "Modul PAM" at bounding box center [50, 45] width 67 height 7
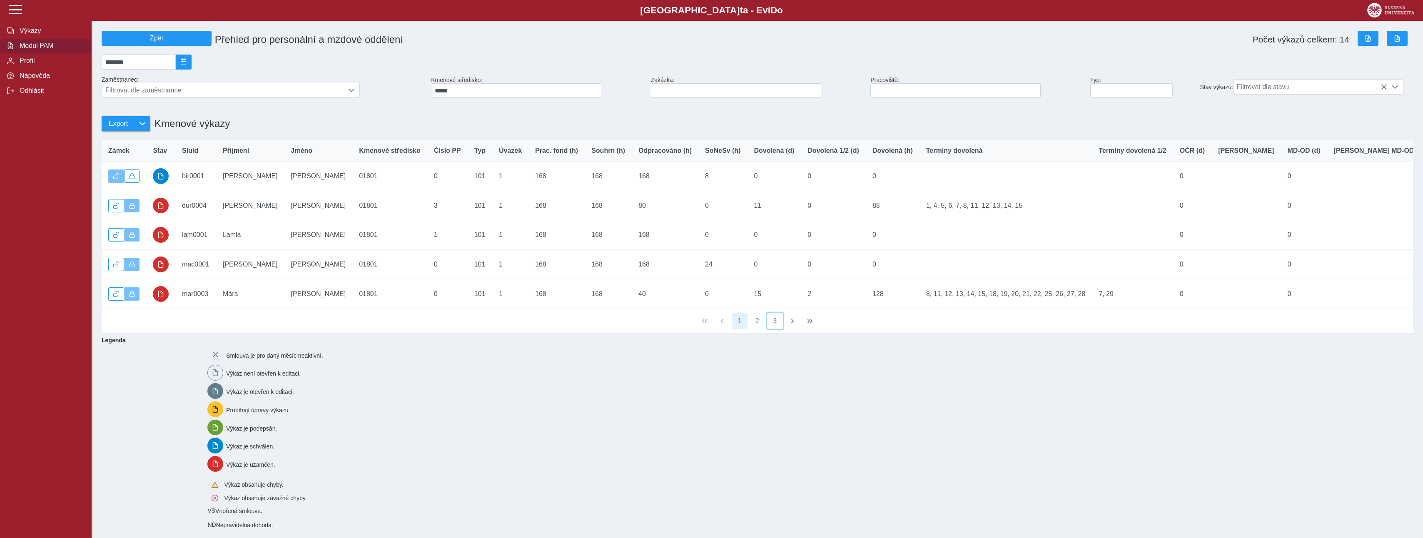
click at [777, 329] on button "3" at bounding box center [775, 321] width 16 height 16
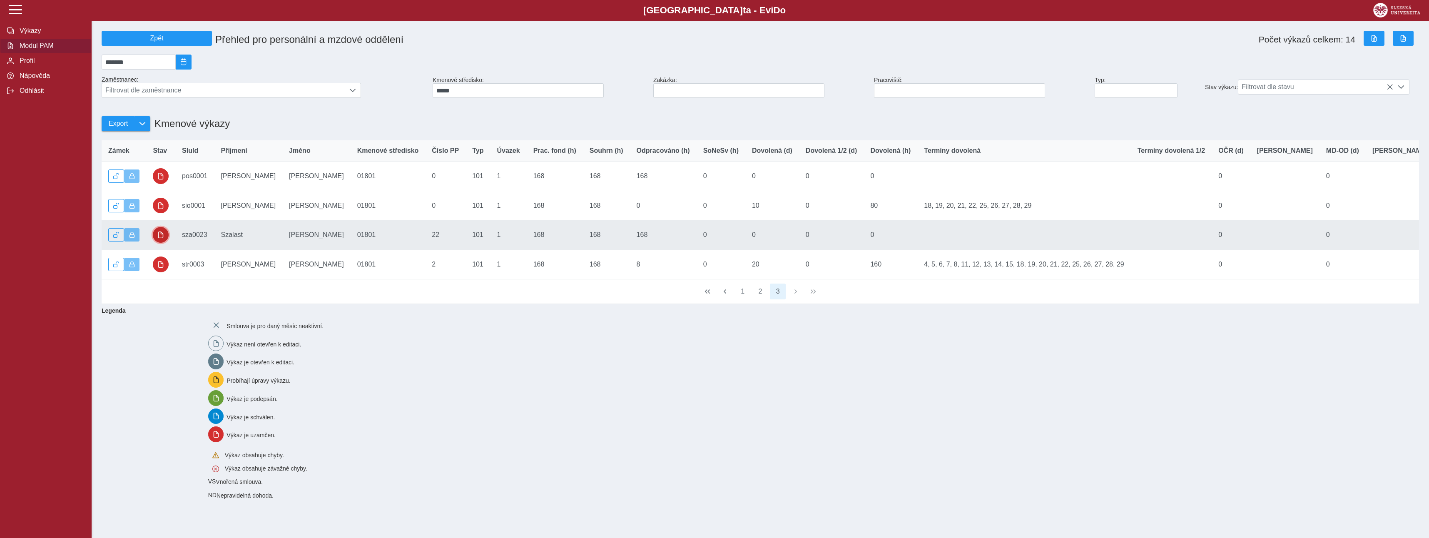
click at [157, 240] on button "button" at bounding box center [161, 235] width 16 height 16
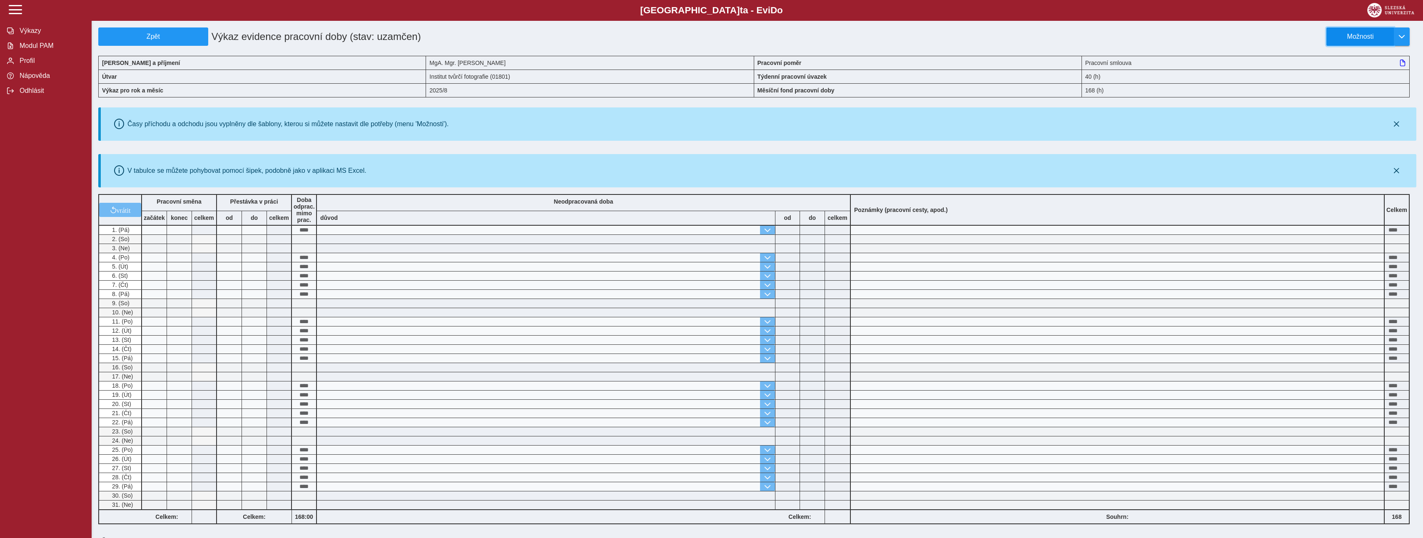
click at [1391, 37] on button "Možnosti" at bounding box center [1359, 36] width 67 height 18
click at [1359, 74] on span "Stáhnout PDF" at bounding box center [1364, 72] width 42 height 7
click at [29, 47] on span "Modul PAM" at bounding box center [50, 45] width 67 height 7
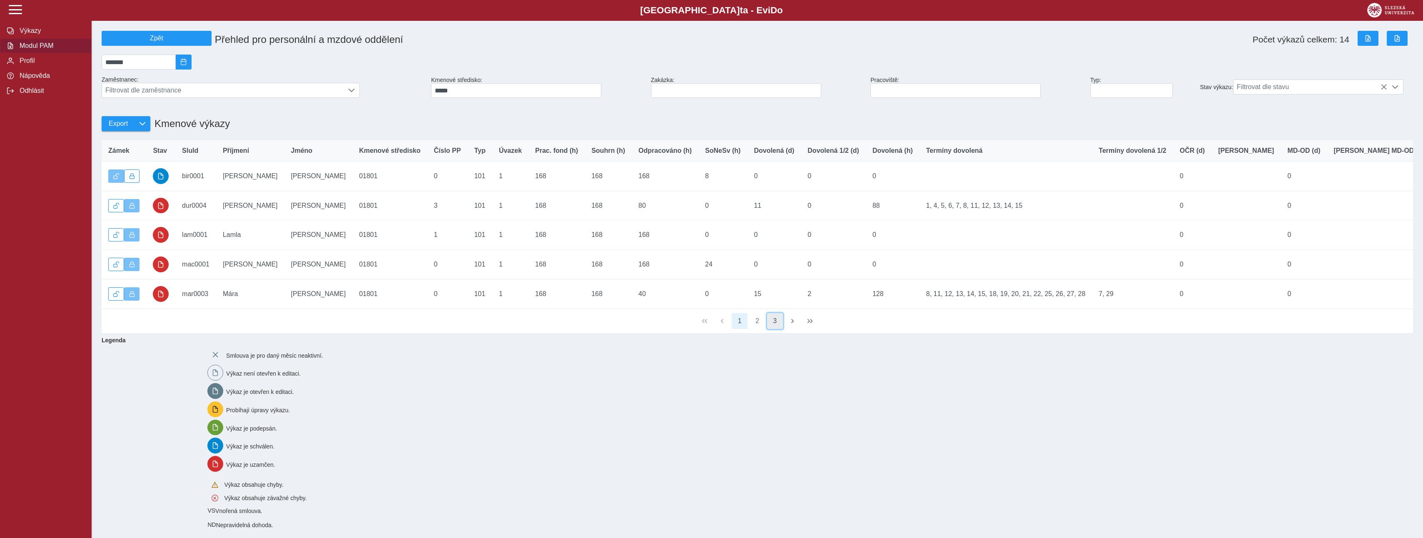
click at [775, 329] on button "3" at bounding box center [775, 321] width 16 height 16
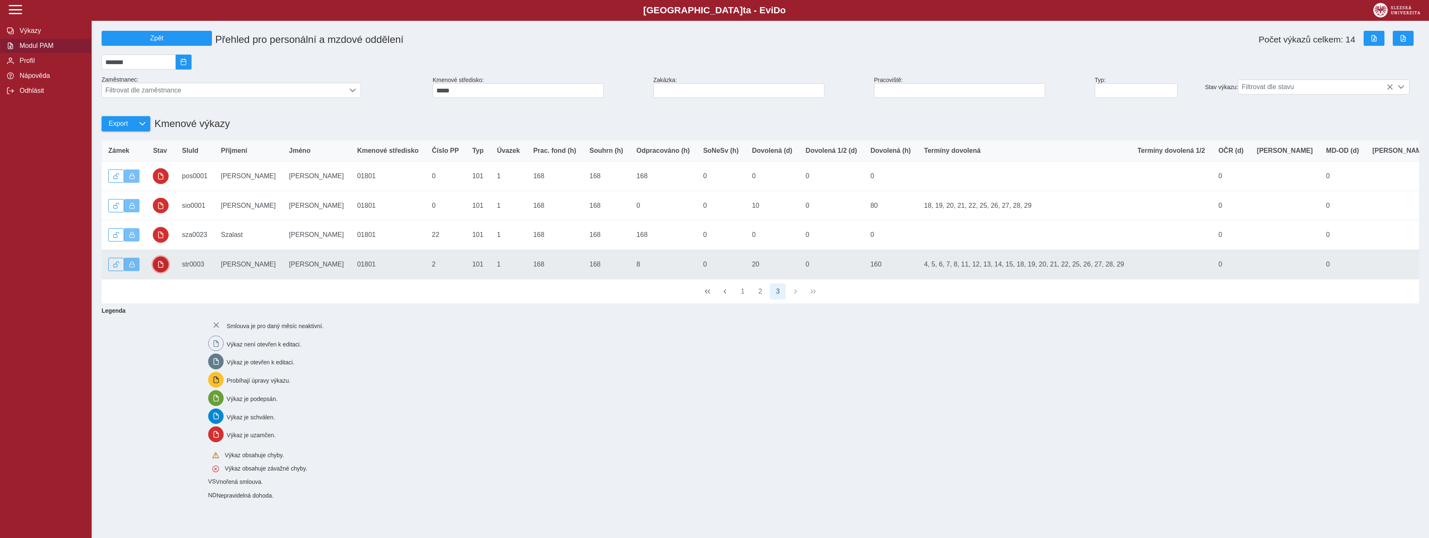
click at [158, 268] on span "button" at bounding box center [160, 264] width 7 height 7
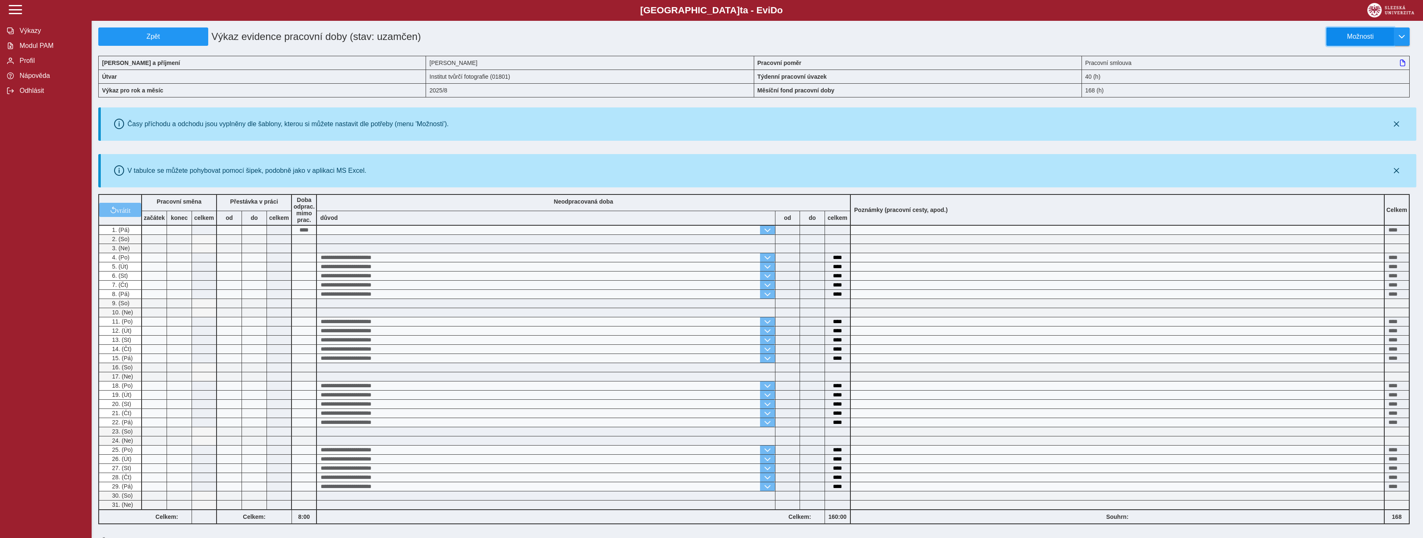
click at [1367, 34] on span "Možnosti" at bounding box center [1360, 36] width 54 height 7
click at [1360, 76] on span "Stáhnout PDF" at bounding box center [1364, 72] width 42 height 7
